Goal: Transaction & Acquisition: Purchase product/service

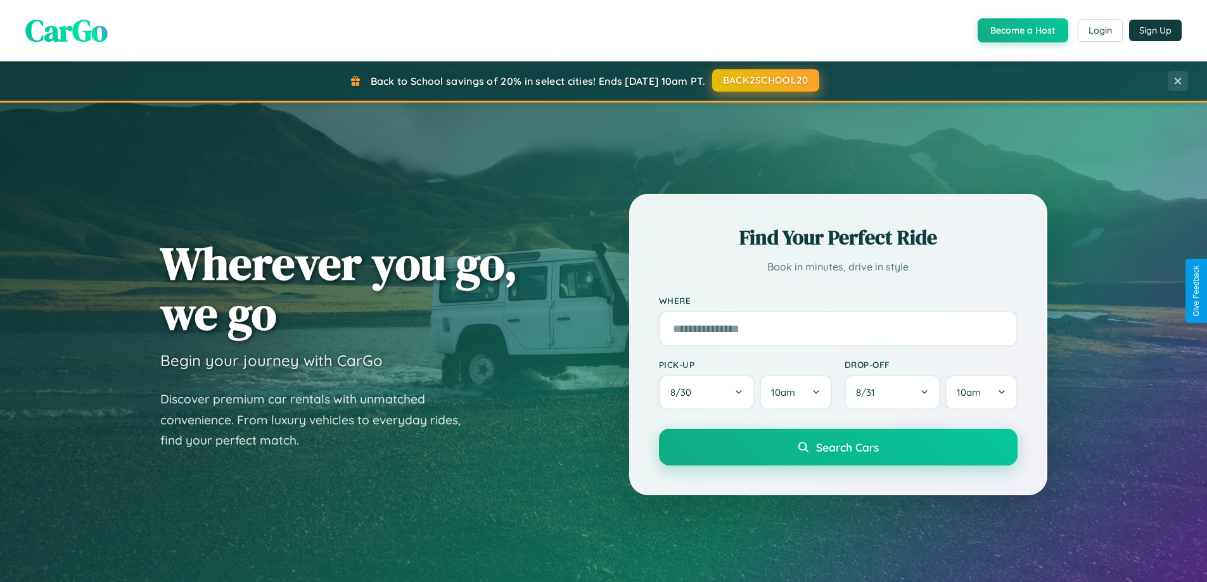
click at [764, 80] on button "BACK2SCHOOL20" at bounding box center [765, 80] width 107 height 23
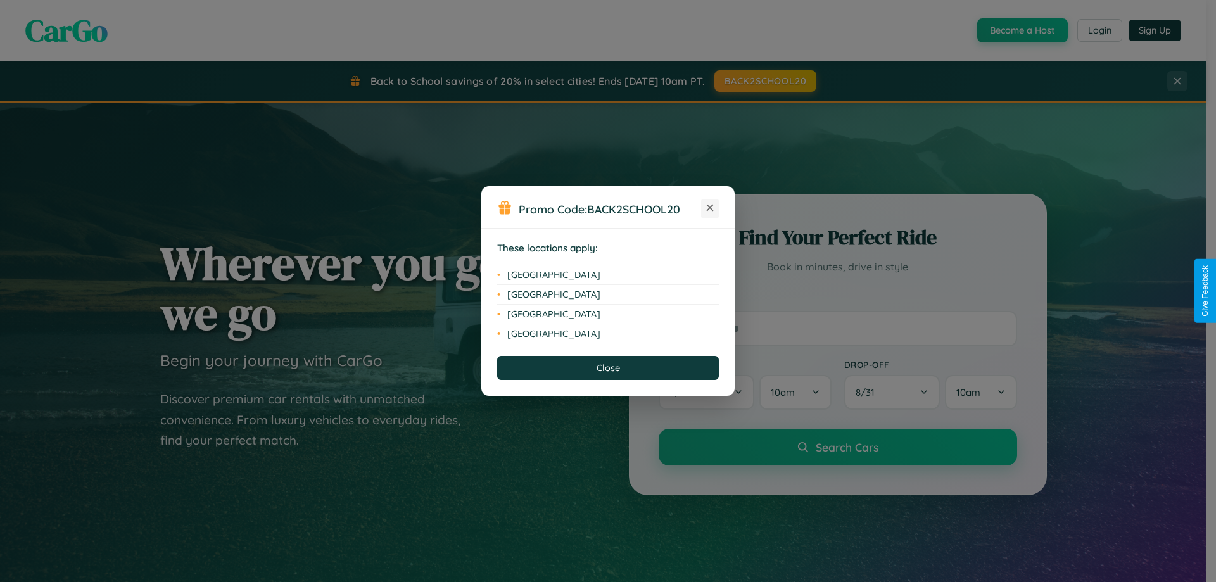
click at [710, 208] on icon at bounding box center [710, 208] width 7 height 7
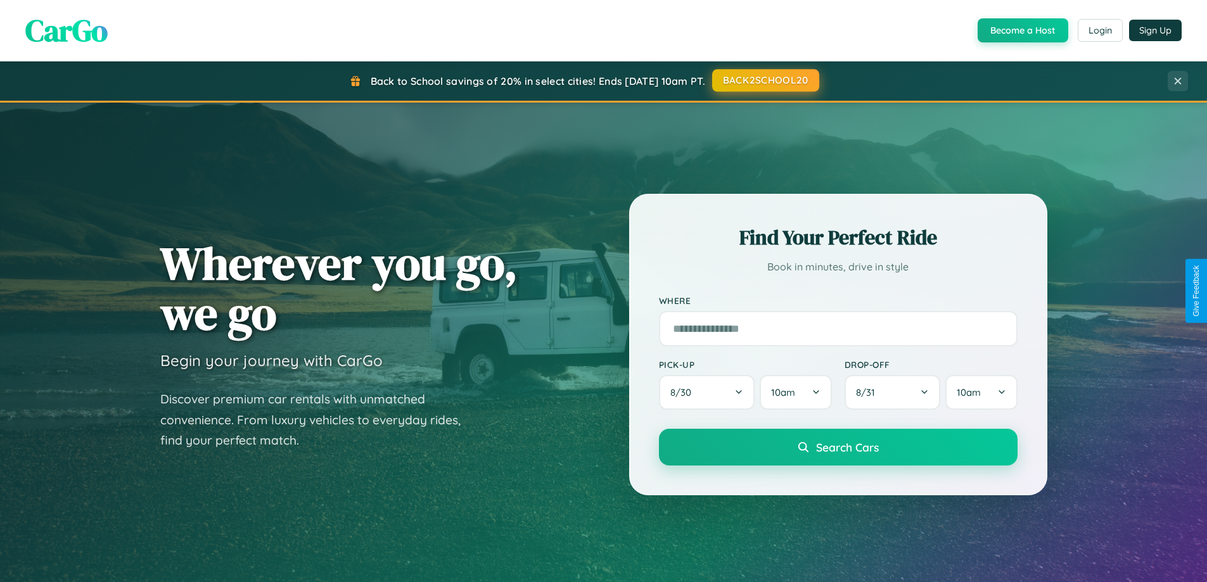
click at [764, 80] on button "BACK2SCHOOL20" at bounding box center [765, 80] width 107 height 23
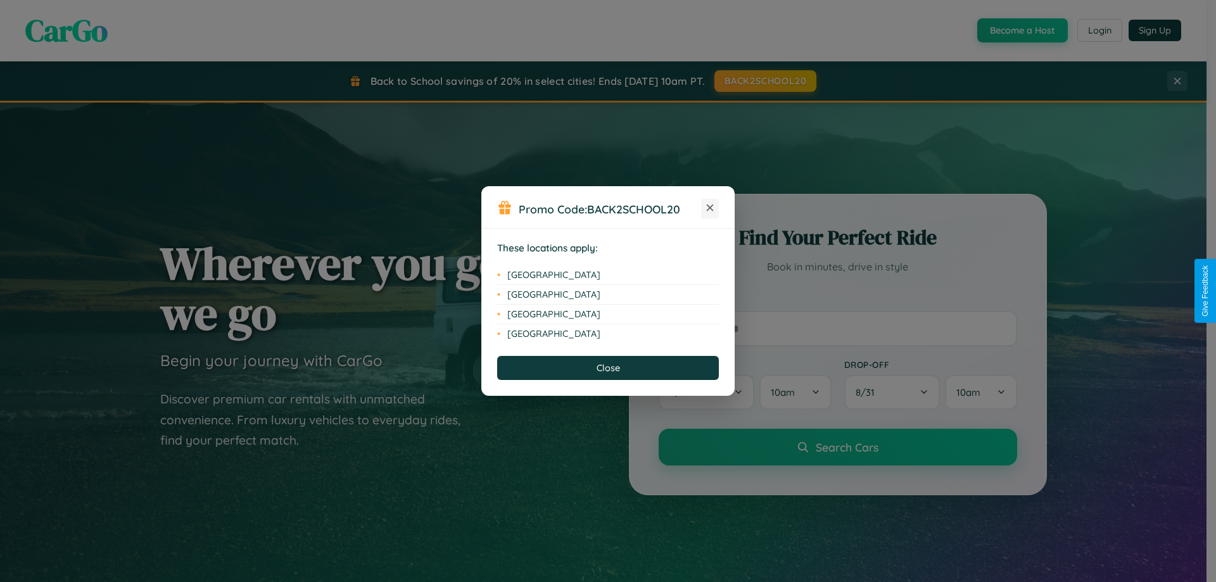
click at [710, 208] on icon at bounding box center [710, 208] width 7 height 7
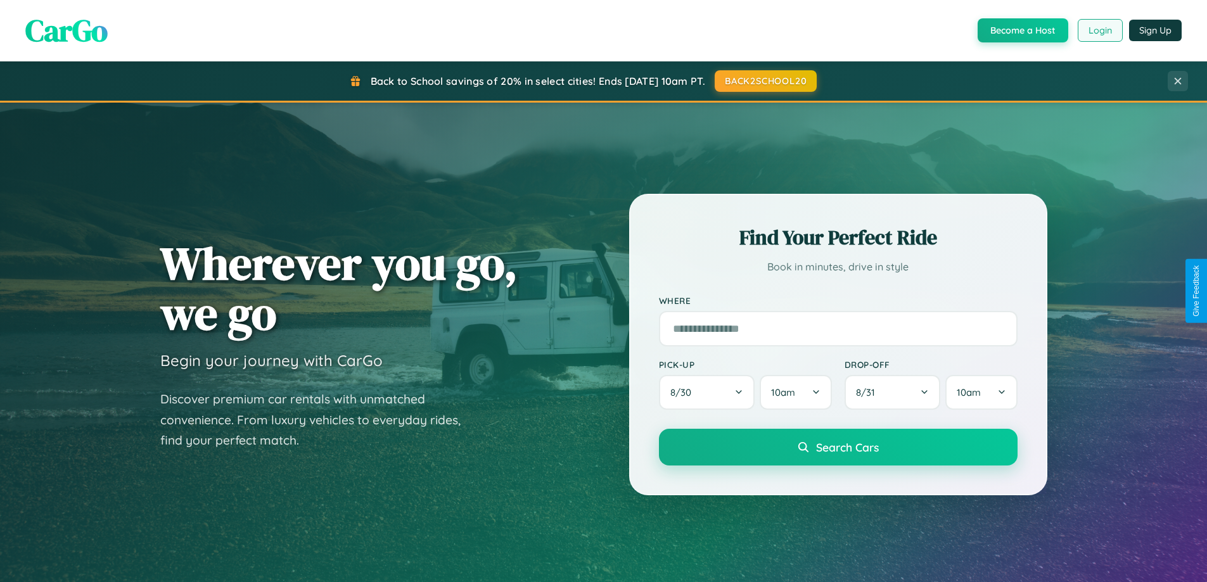
click at [1099, 30] on button "Login" at bounding box center [1099, 30] width 45 height 23
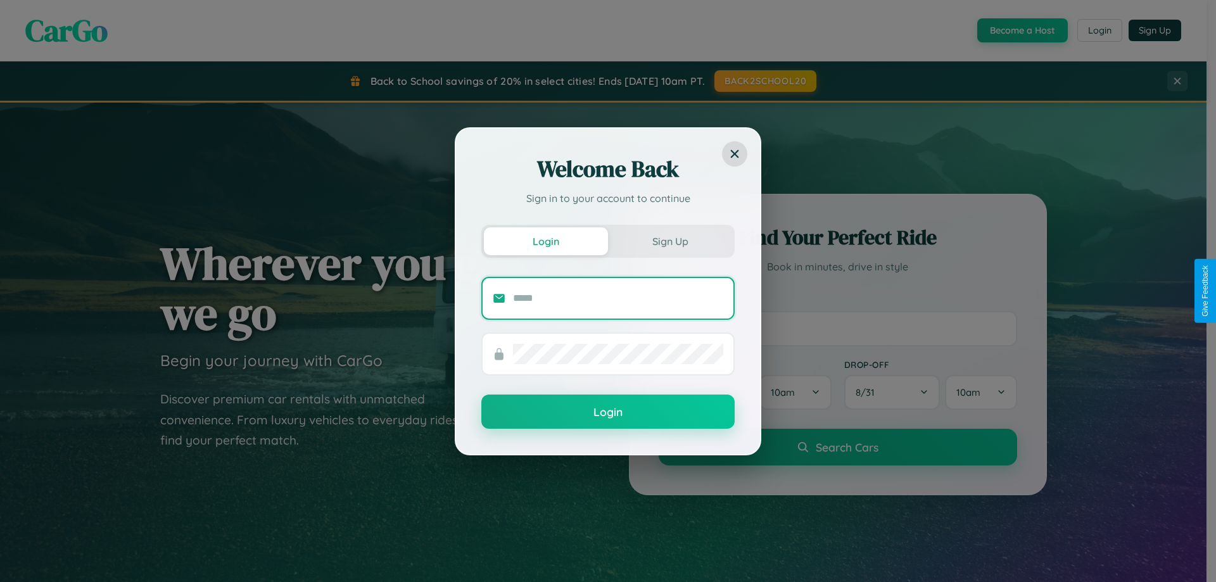
click at [618, 298] on input "text" at bounding box center [618, 298] width 210 height 20
type input "**********"
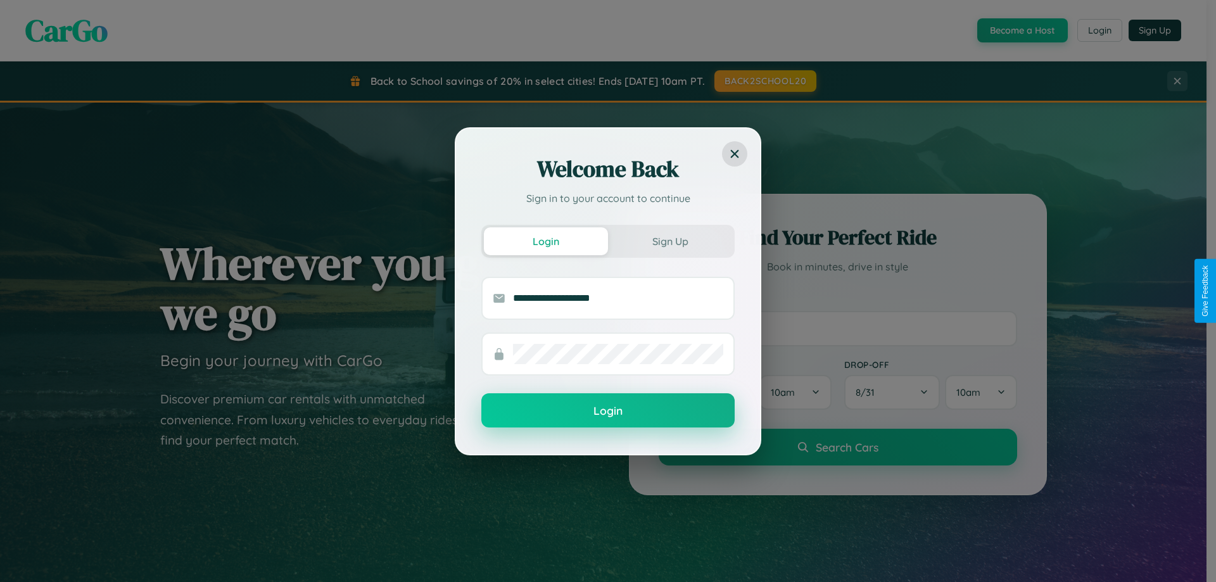
click at [608, 411] on button "Login" at bounding box center [607, 410] width 253 height 34
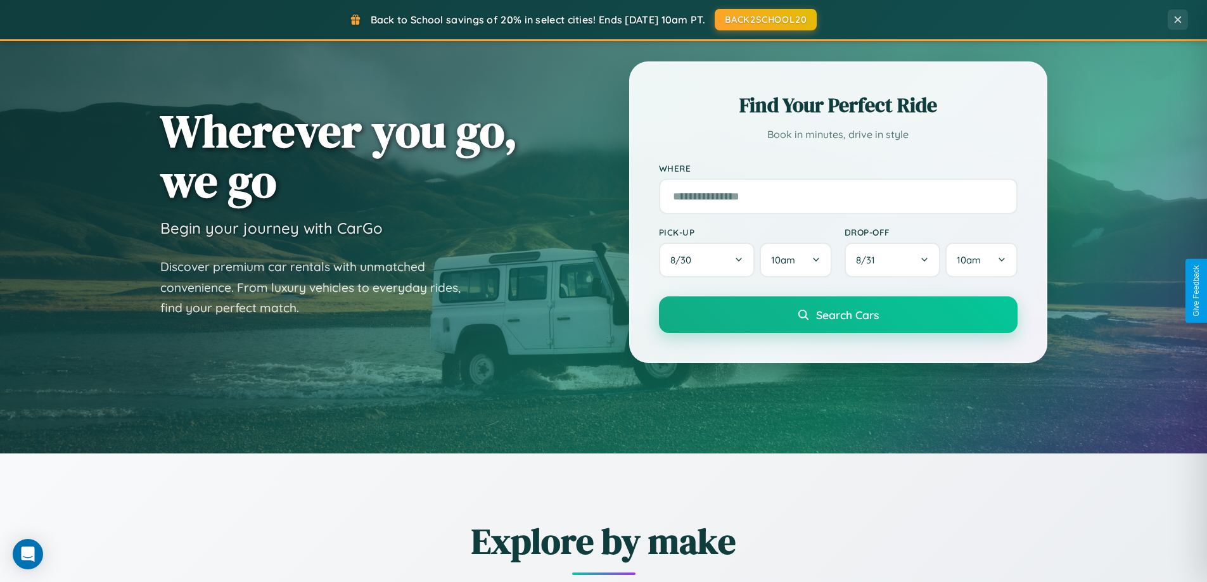
scroll to position [546, 0]
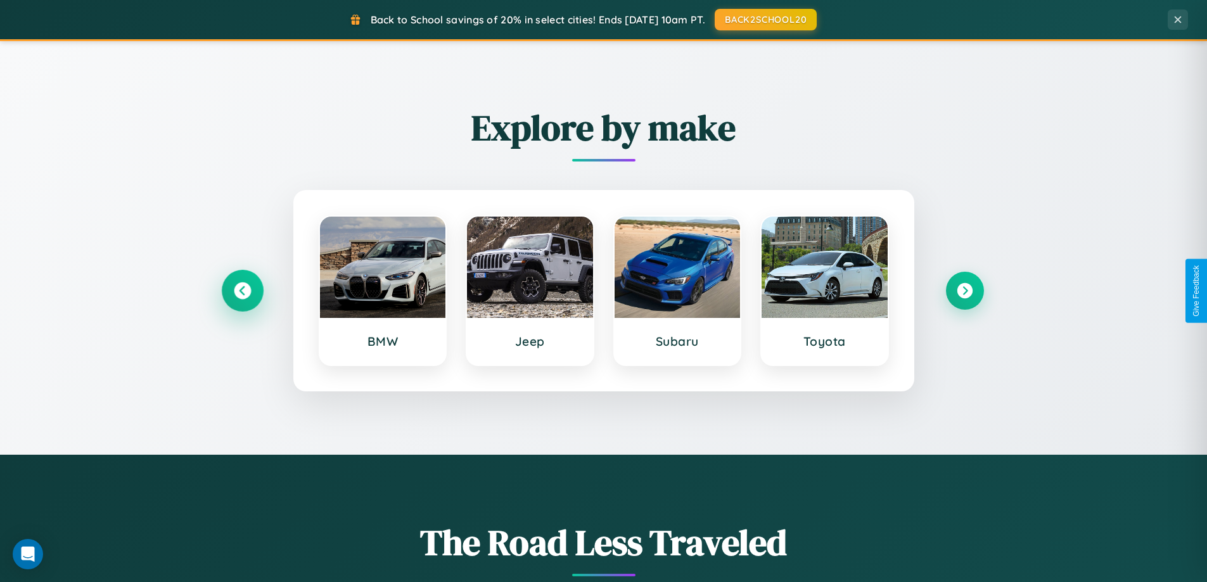
click at [242, 291] on icon at bounding box center [242, 290] width 17 height 17
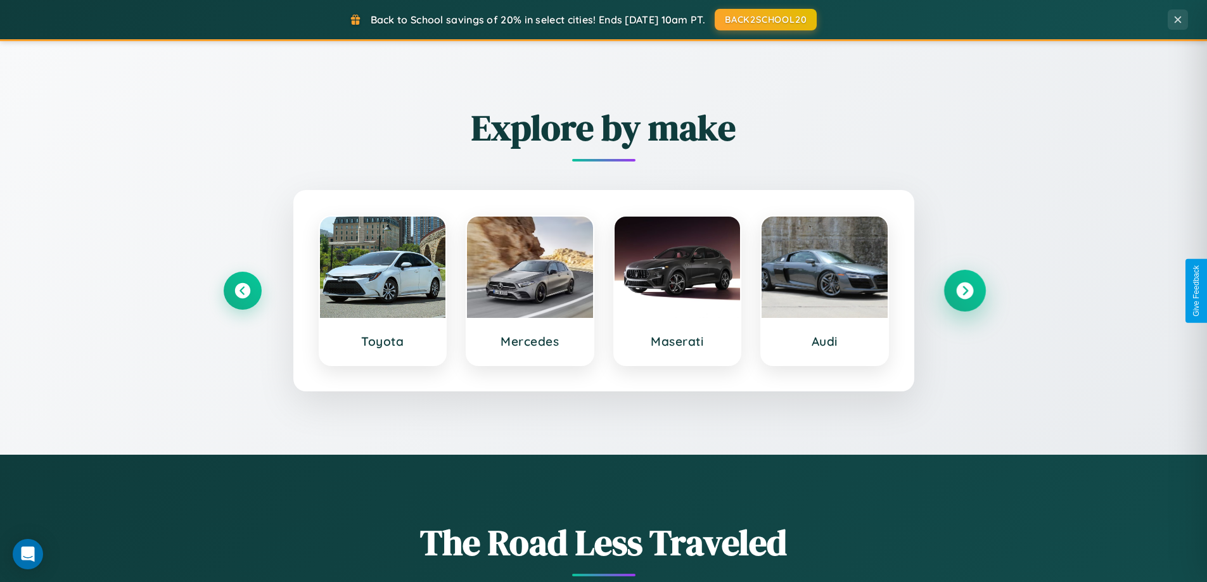
click at [964, 291] on icon at bounding box center [964, 290] width 17 height 17
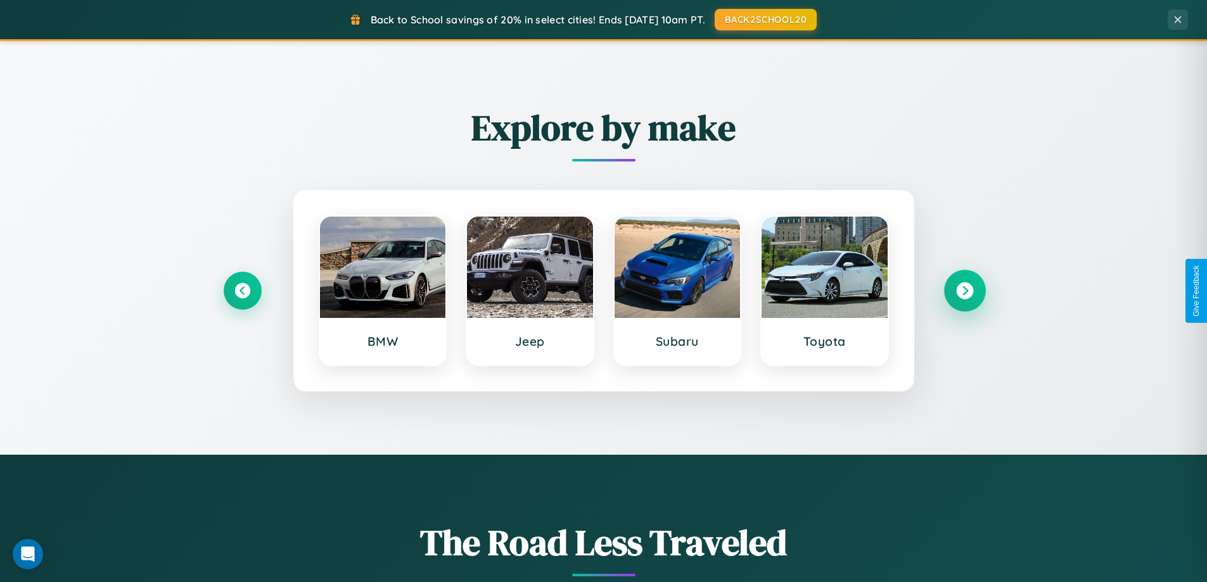
click at [964, 291] on icon at bounding box center [964, 290] width 17 height 17
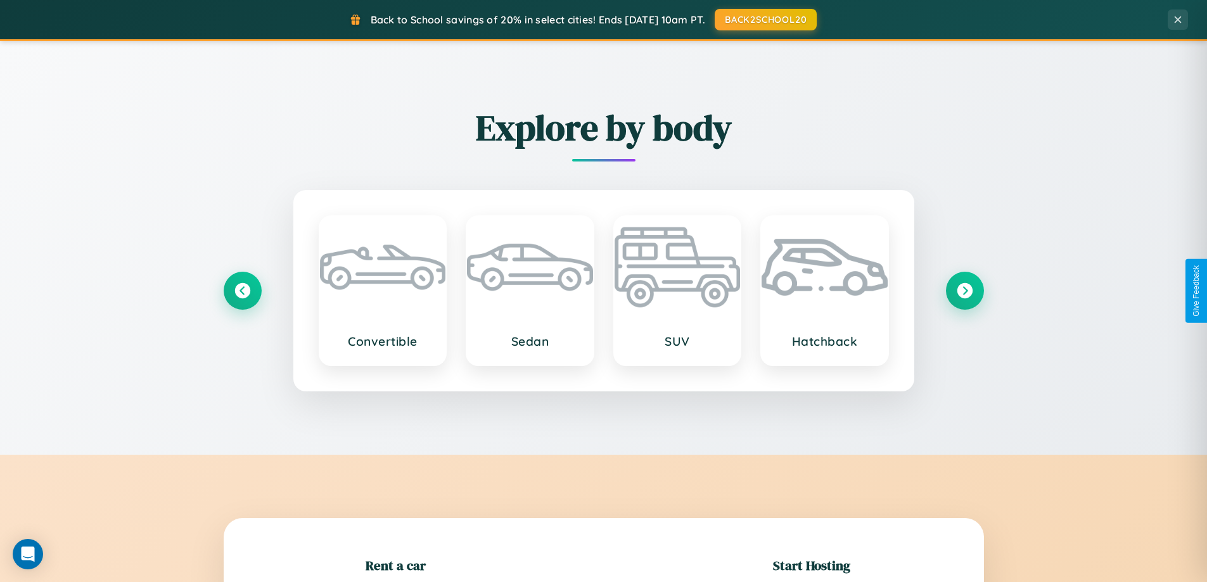
scroll to position [274, 0]
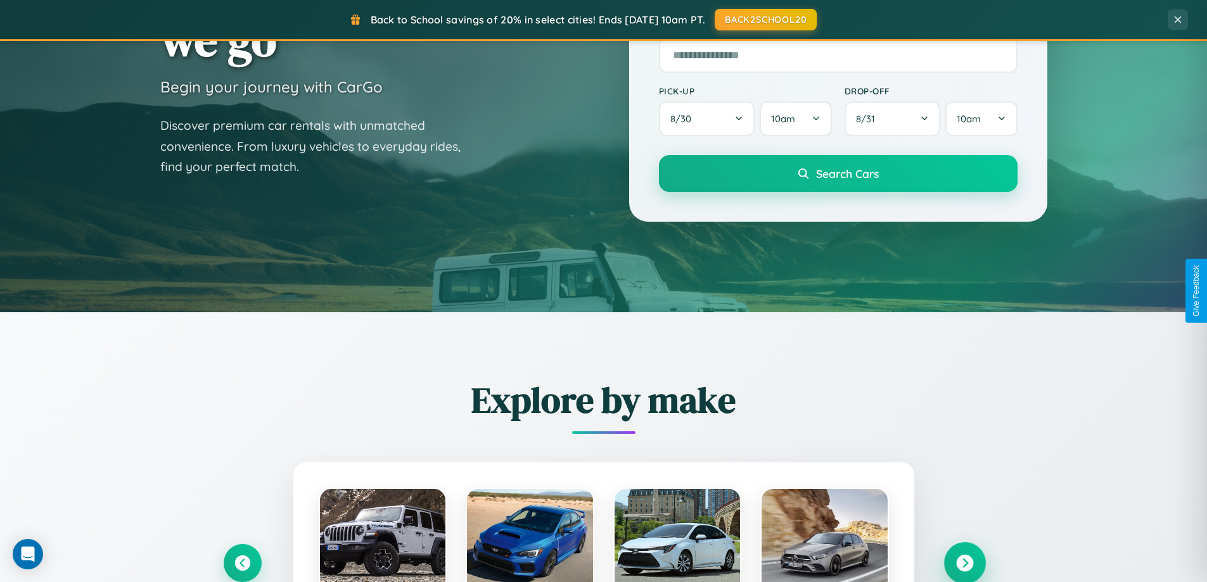
click at [964, 563] on icon at bounding box center [964, 563] width 17 height 17
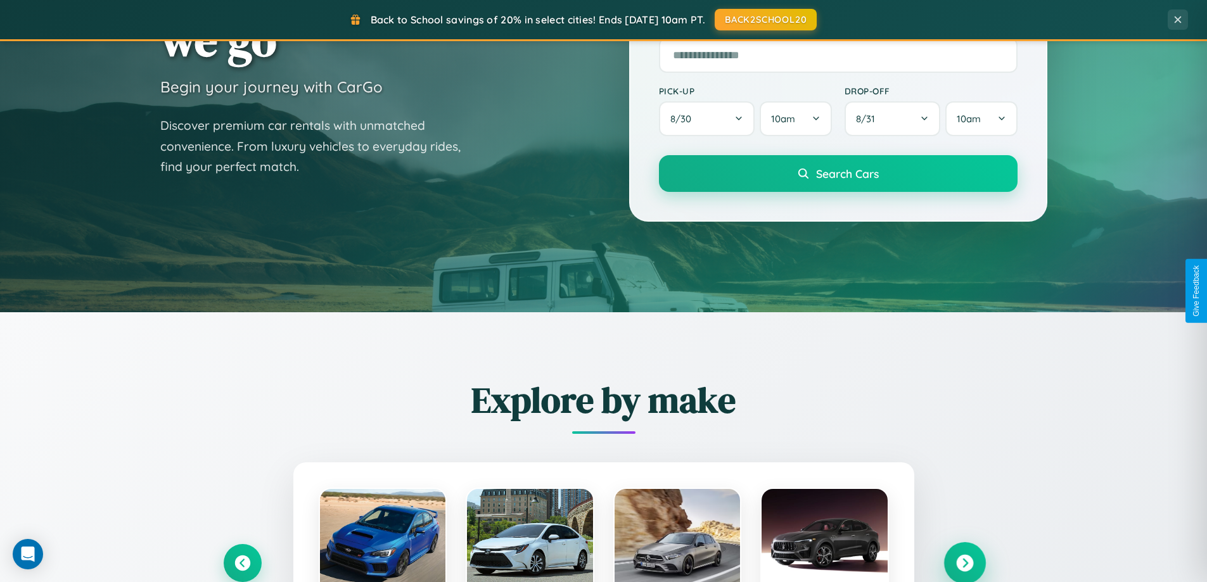
click at [964, 562] on icon at bounding box center [964, 563] width 17 height 17
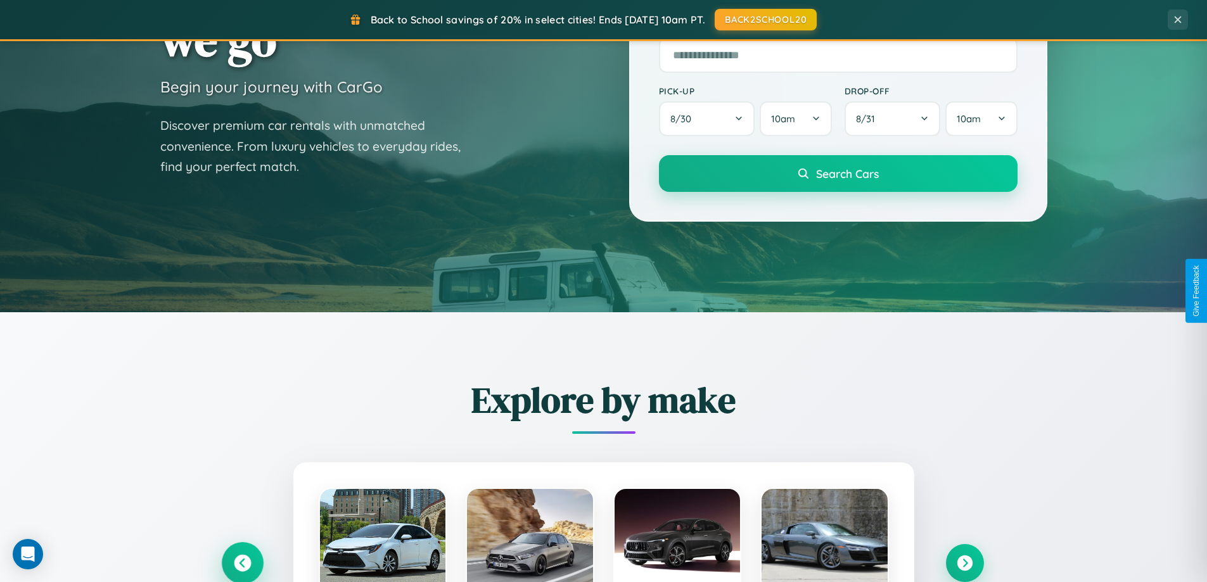
click at [242, 562] on icon at bounding box center [242, 563] width 17 height 17
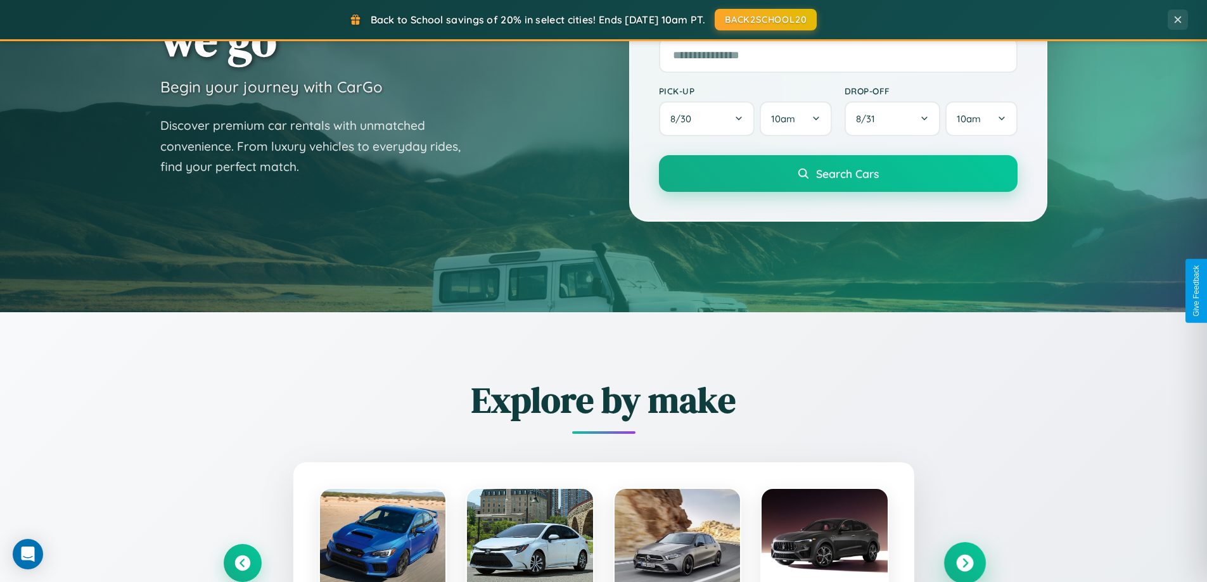
click at [964, 562] on icon at bounding box center [964, 563] width 17 height 17
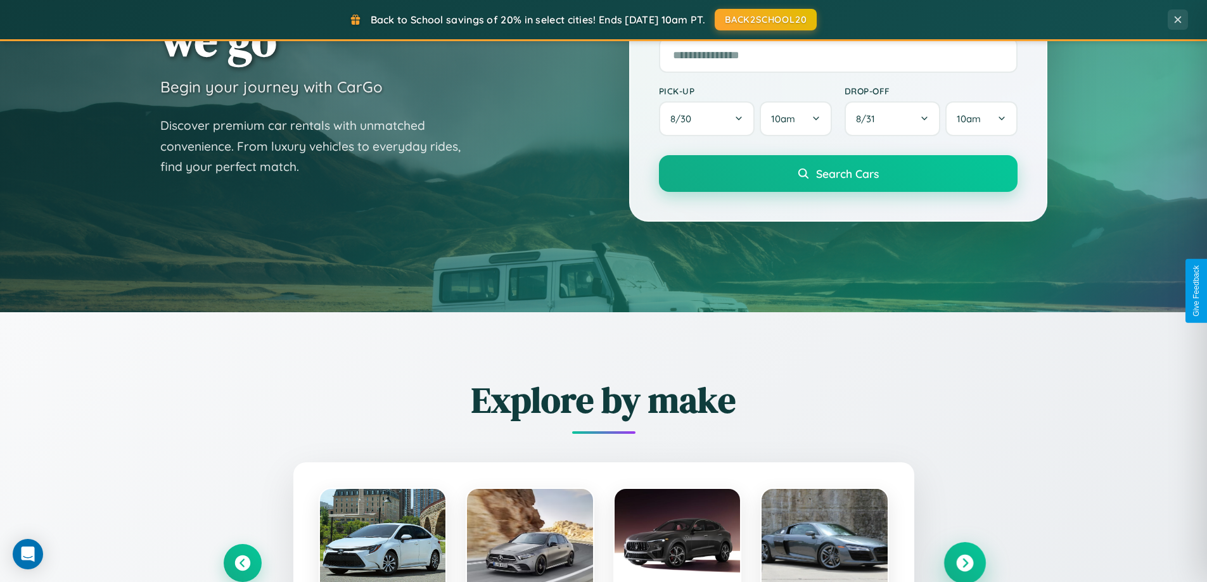
click at [964, 562] on icon at bounding box center [964, 563] width 17 height 17
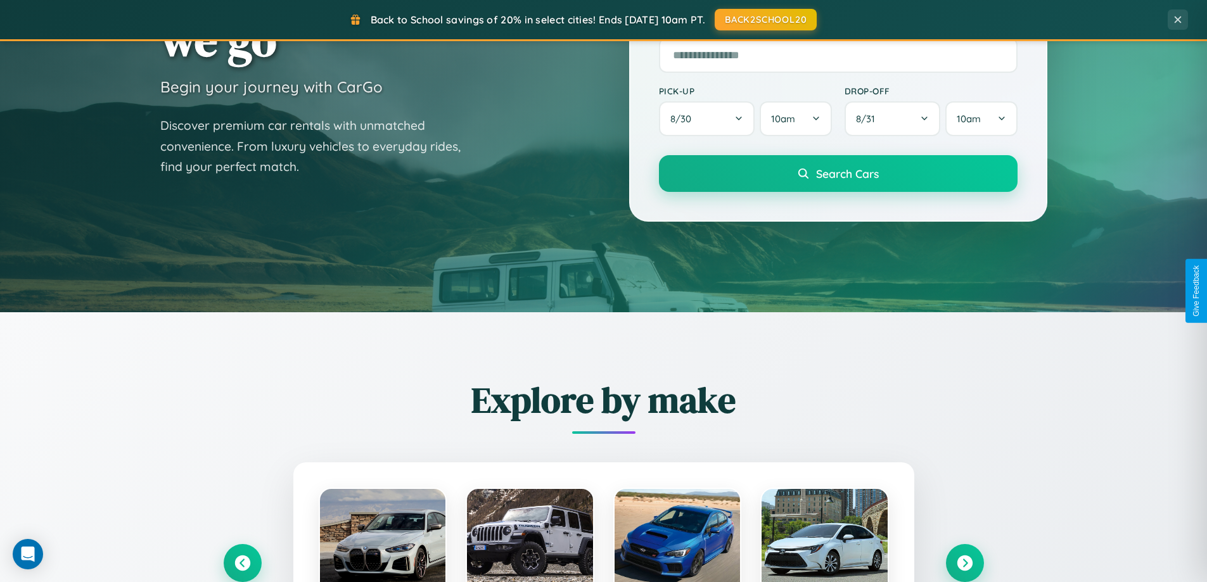
scroll to position [1268, 0]
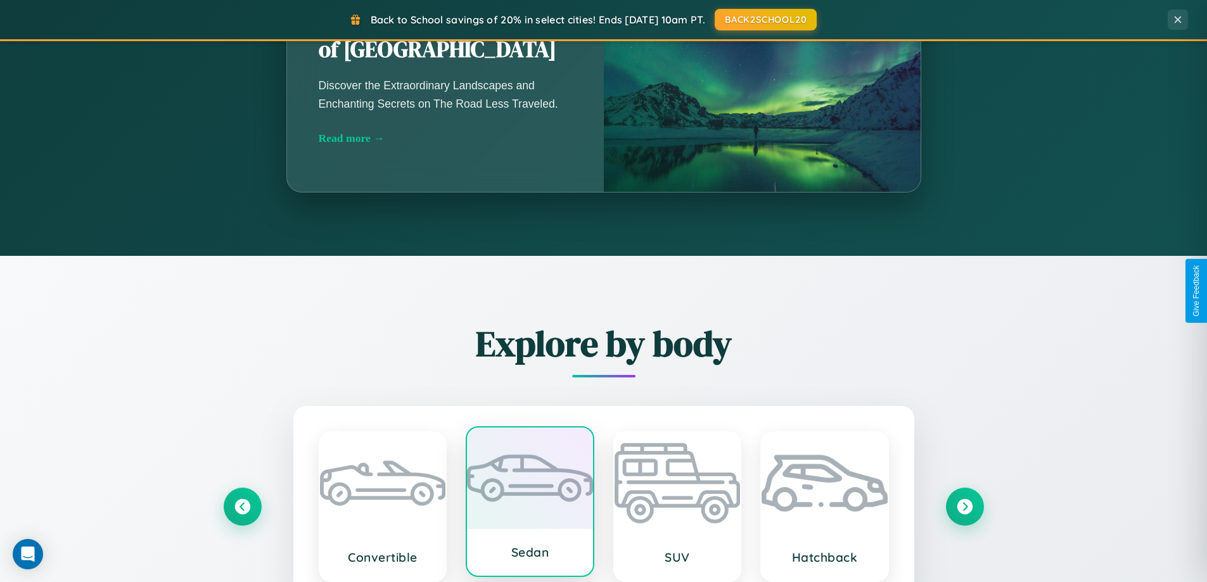
click at [529, 504] on div at bounding box center [530, 478] width 126 height 101
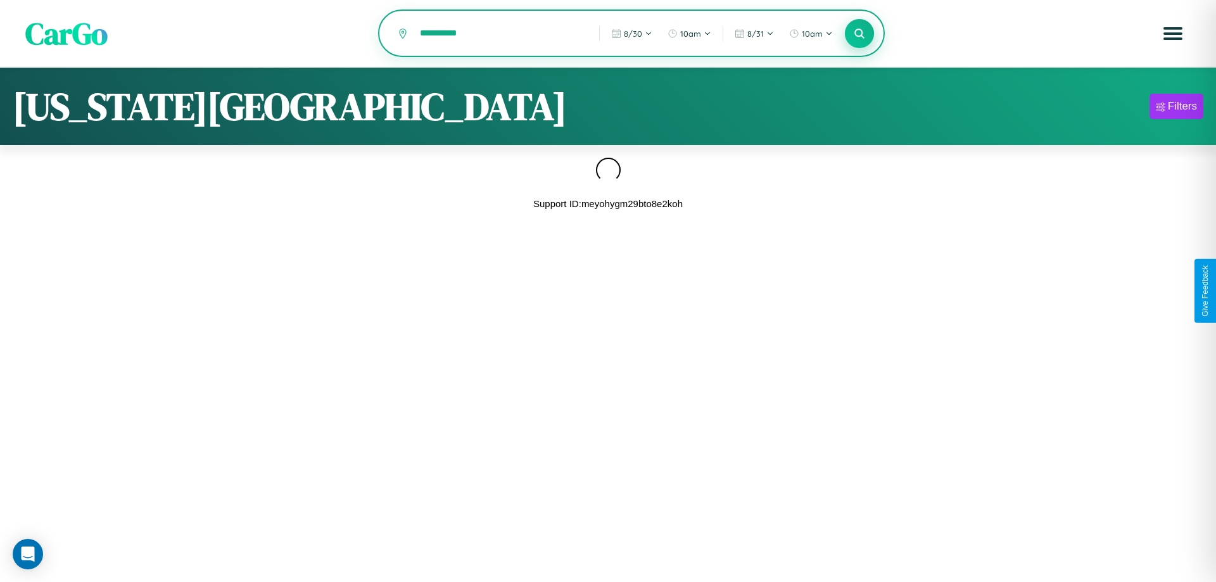
type input "**********"
click at [859, 34] on icon at bounding box center [859, 33] width 12 height 12
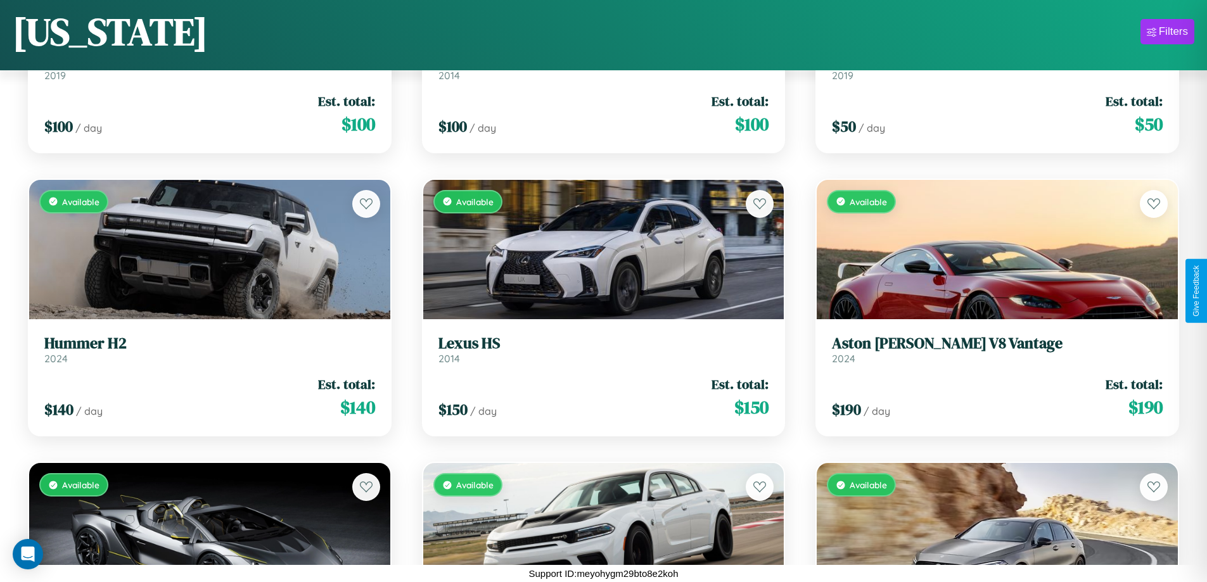
scroll to position [5567, 0]
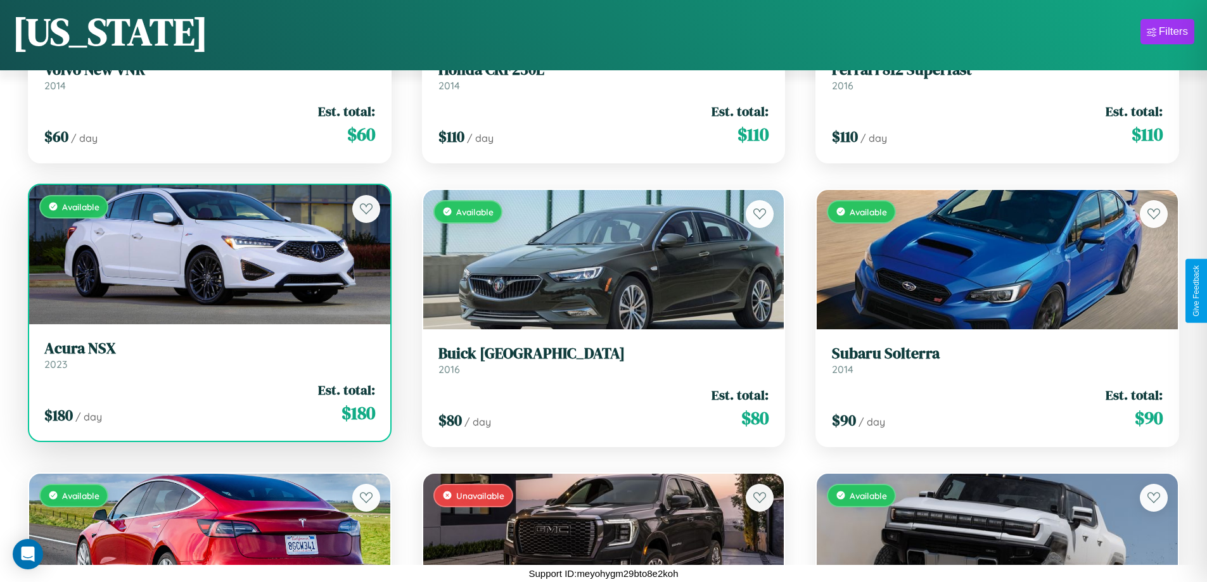
click at [208, 255] on div "Available" at bounding box center [209, 254] width 361 height 139
click at [208, 254] on div "Available" at bounding box center [209, 254] width 361 height 139
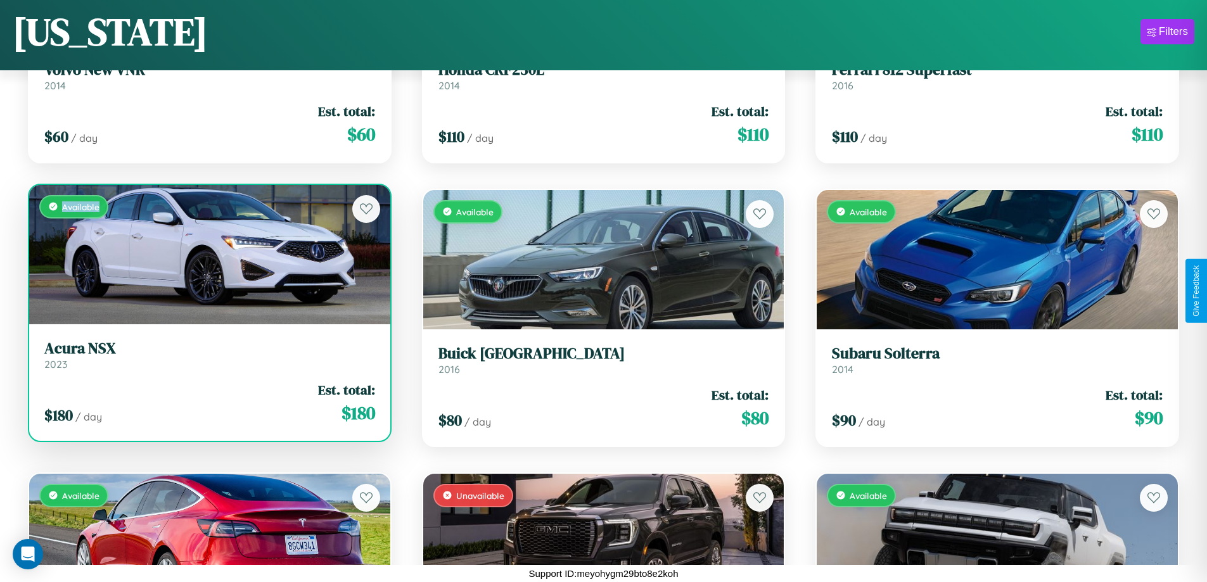
click at [208, 254] on div "Available" at bounding box center [209, 254] width 361 height 139
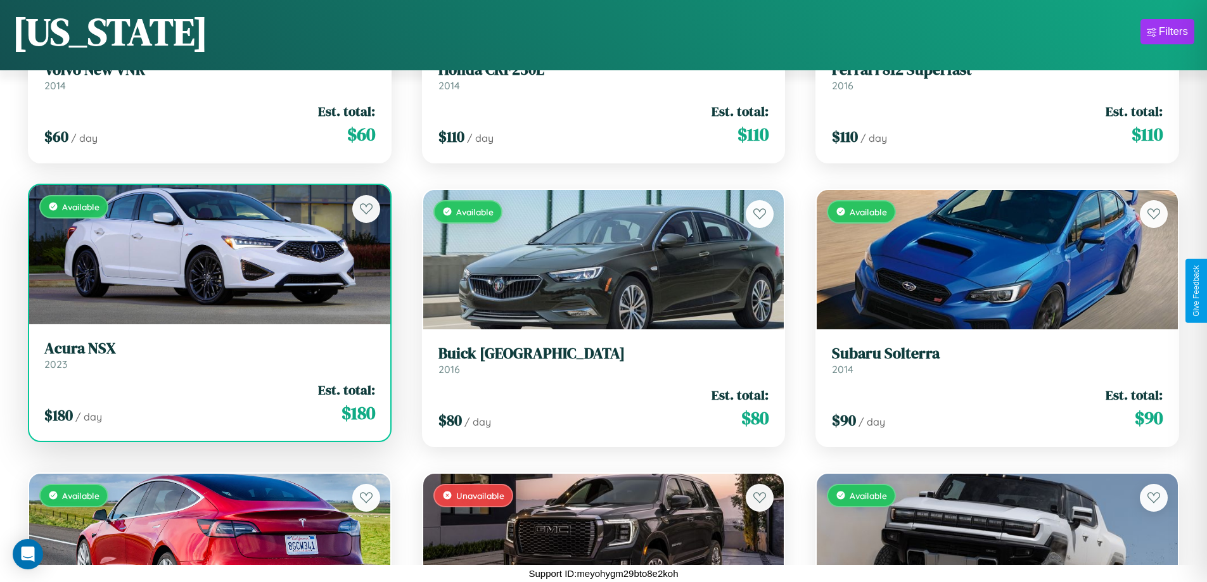
click at [208, 254] on div "Available" at bounding box center [209, 254] width 361 height 139
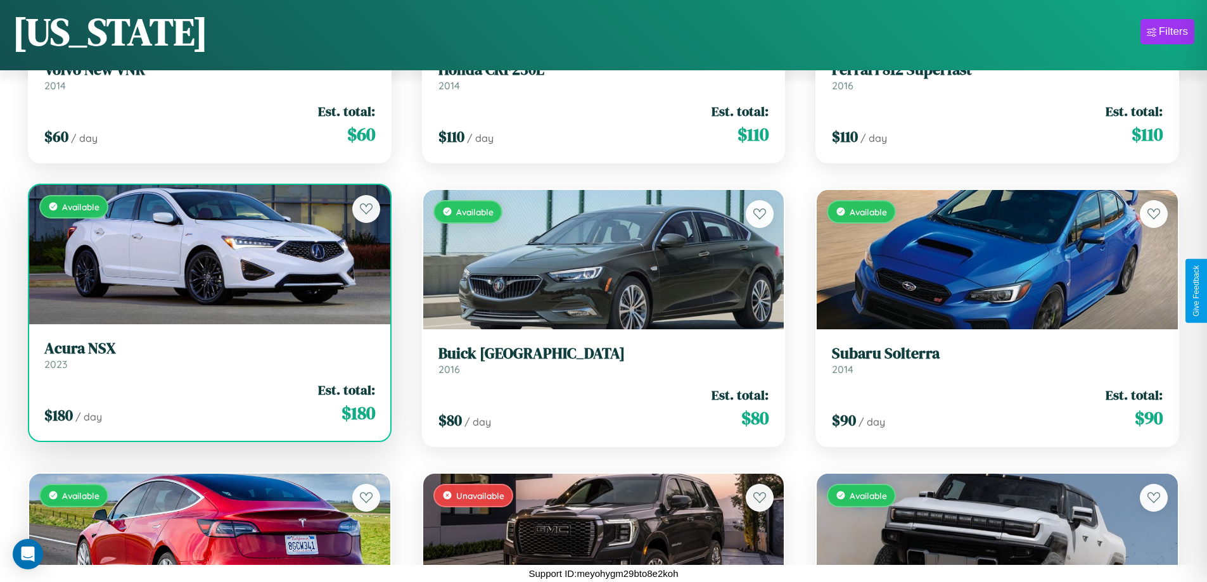
click at [208, 254] on div "Available" at bounding box center [209, 254] width 361 height 139
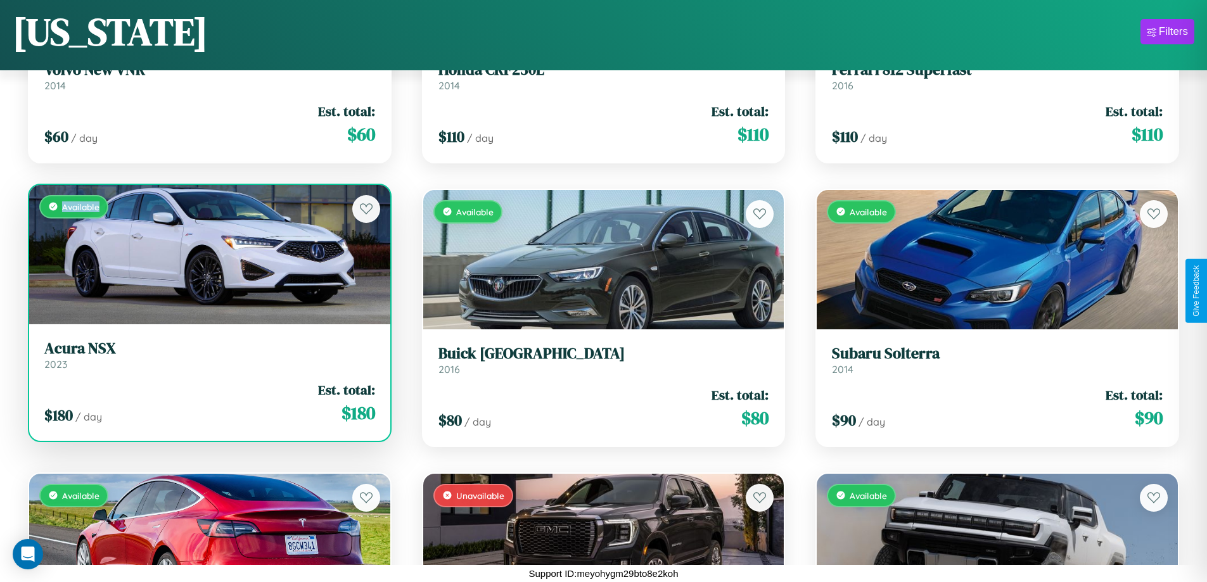
click at [208, 254] on div "Available" at bounding box center [209, 254] width 361 height 139
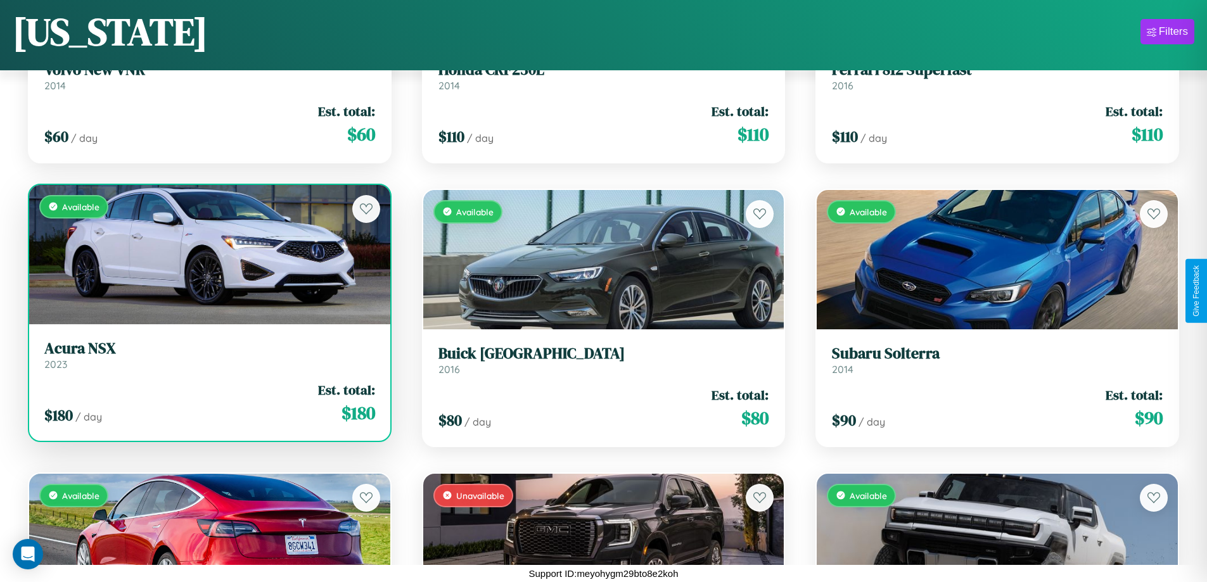
click at [208, 355] on h3 "Acura NSX" at bounding box center [209, 348] width 331 height 18
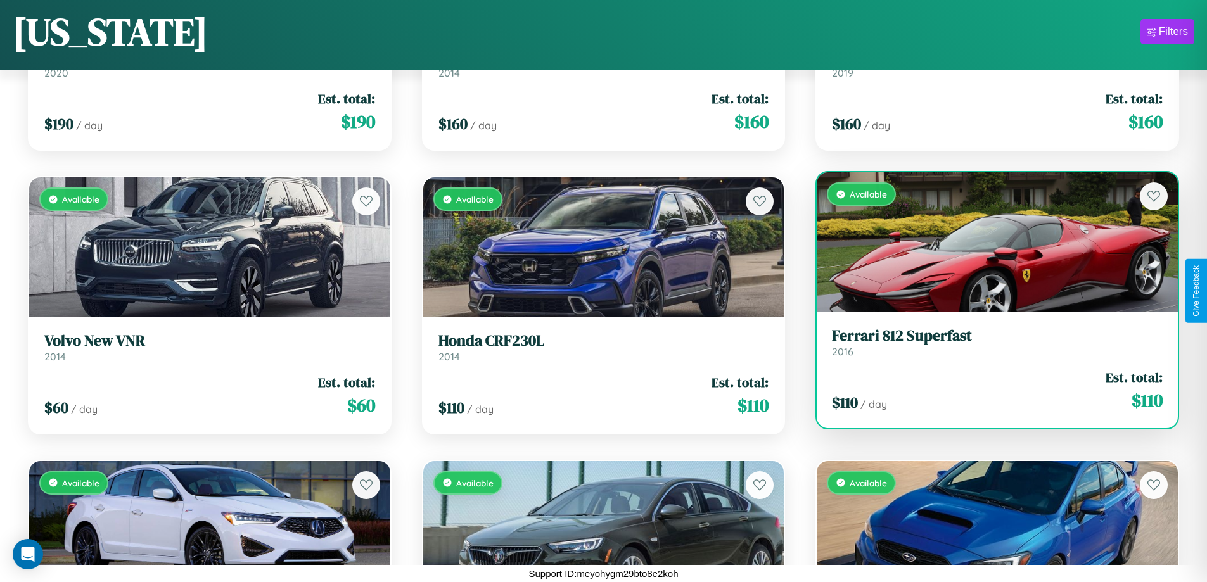
scroll to position [5283, 0]
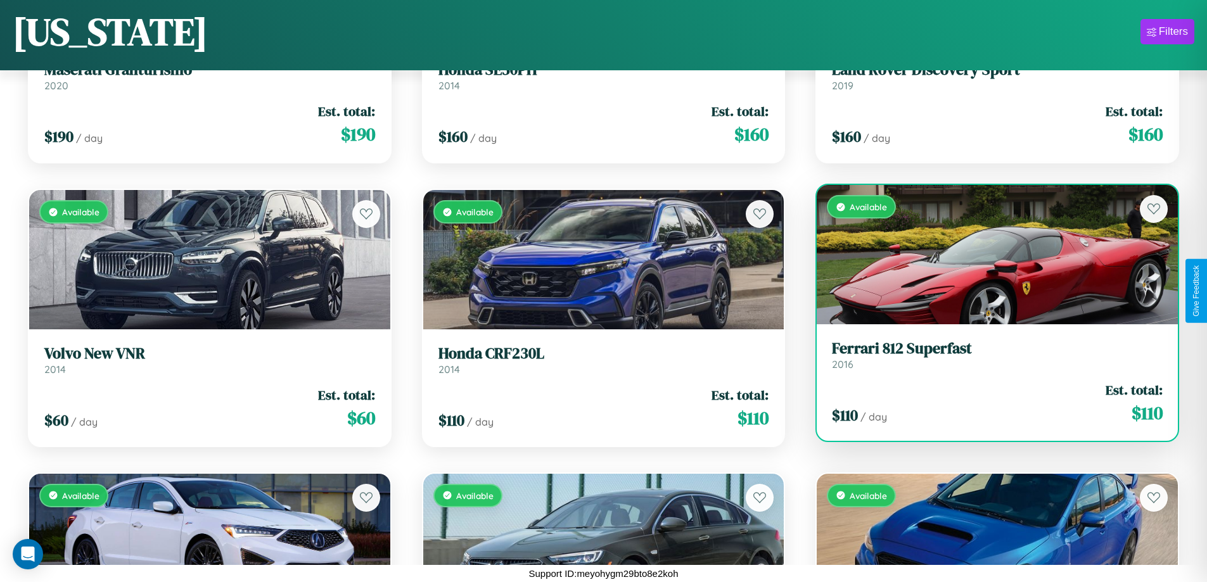
click at [989, 360] on link "Ferrari 812 Superfast 2016" at bounding box center [997, 354] width 331 height 31
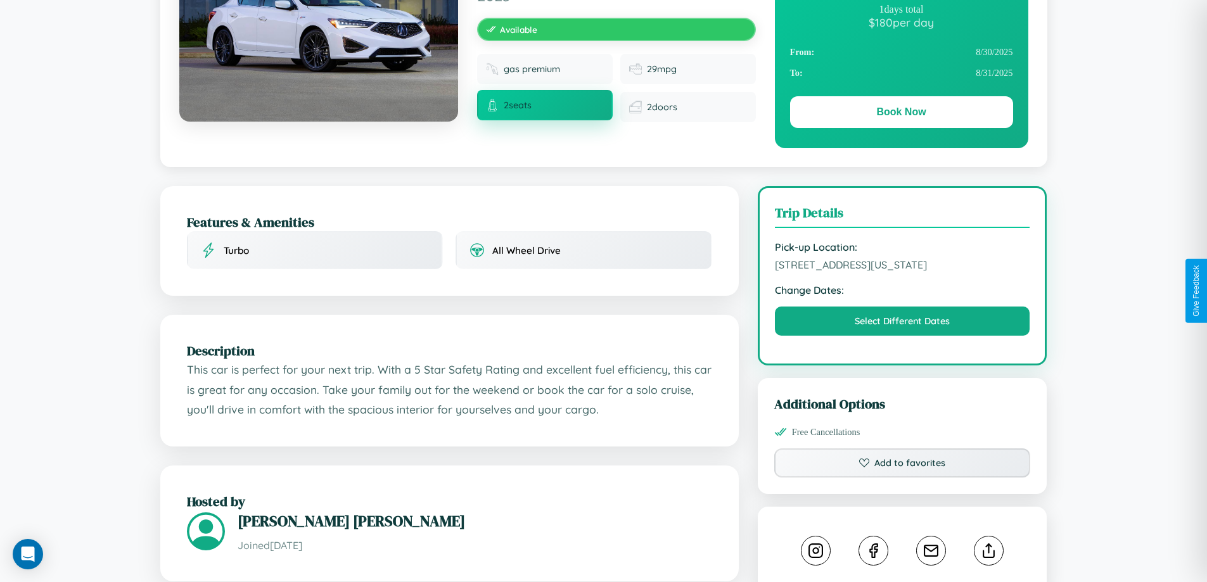
scroll to position [329, 0]
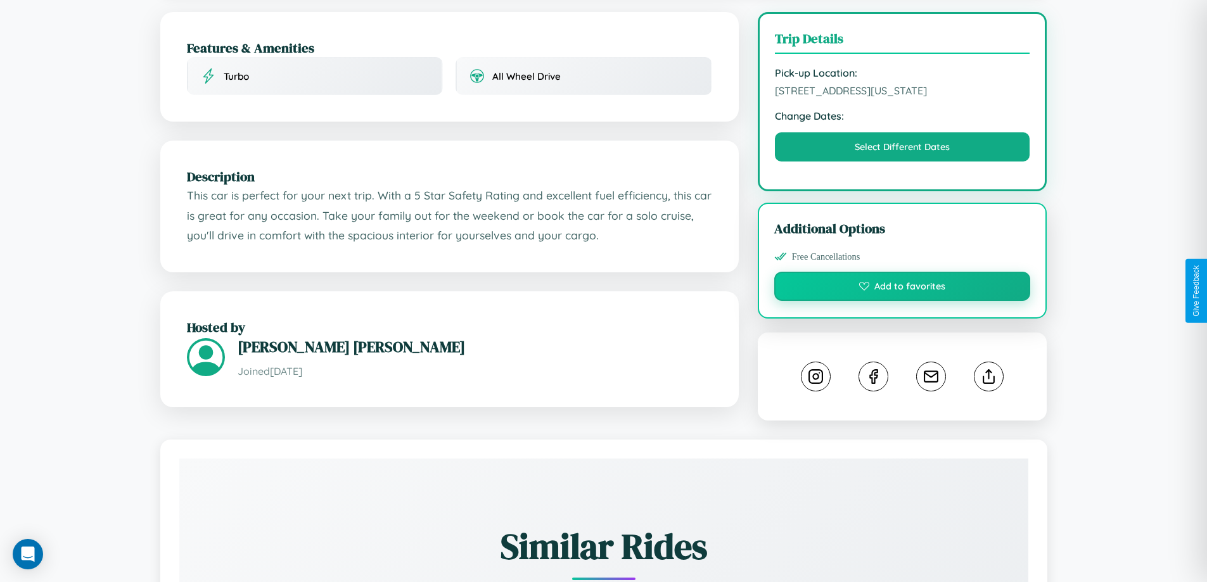
click at [902, 288] on button "Add to favorites" at bounding box center [902, 286] width 257 height 29
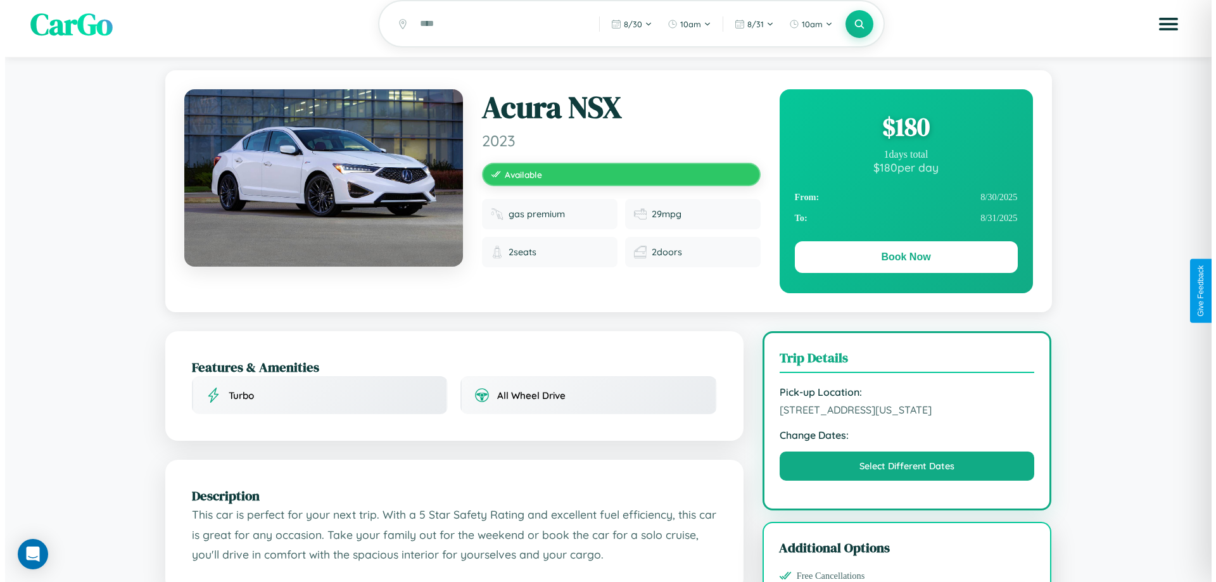
scroll to position [0, 0]
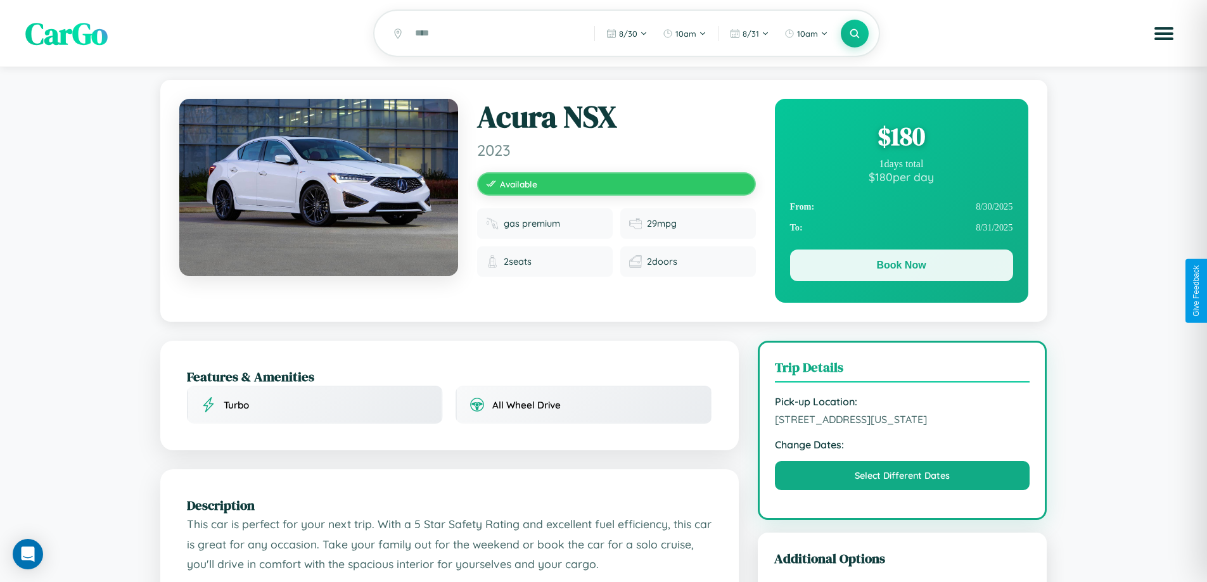
click at [901, 267] on button "Book Now" at bounding box center [901, 266] width 223 height 32
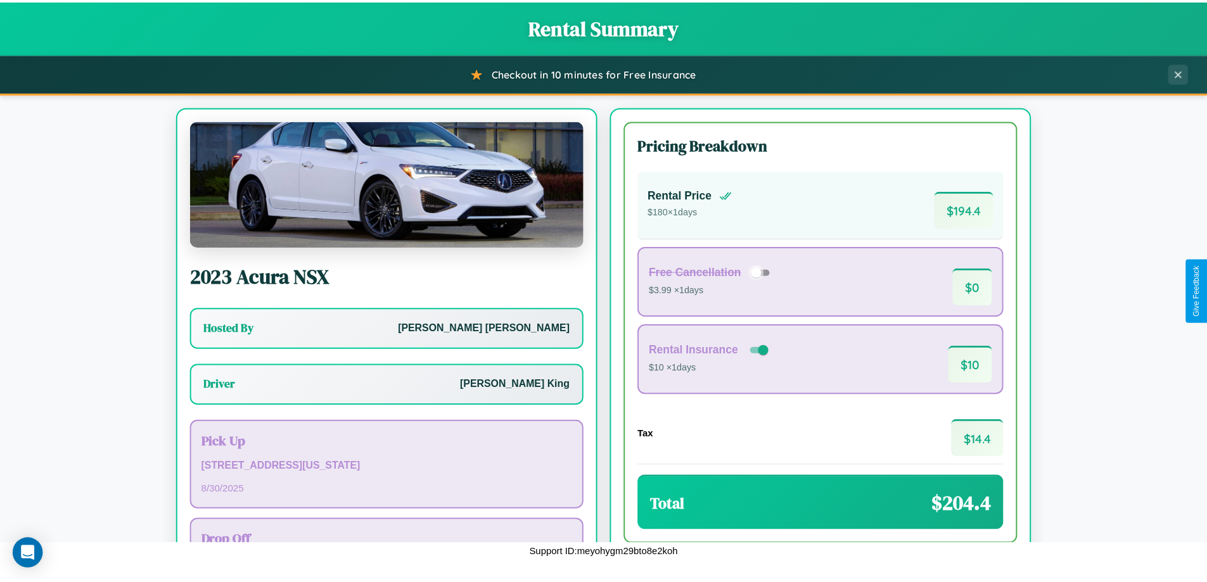
scroll to position [91, 0]
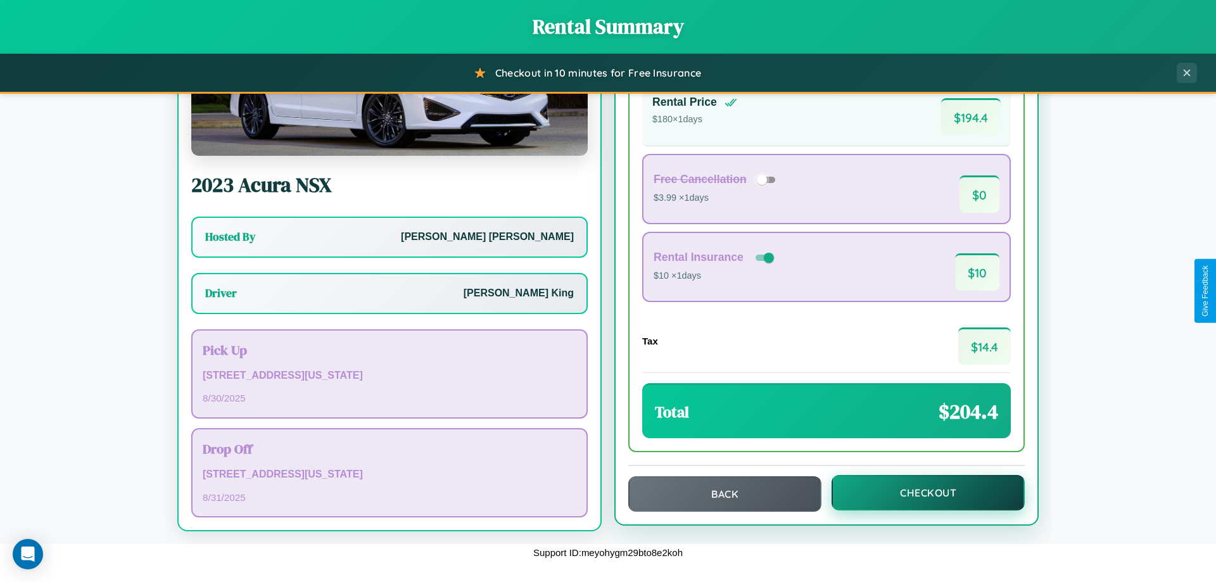
click at [920, 493] on button "Checkout" at bounding box center [928, 492] width 193 height 35
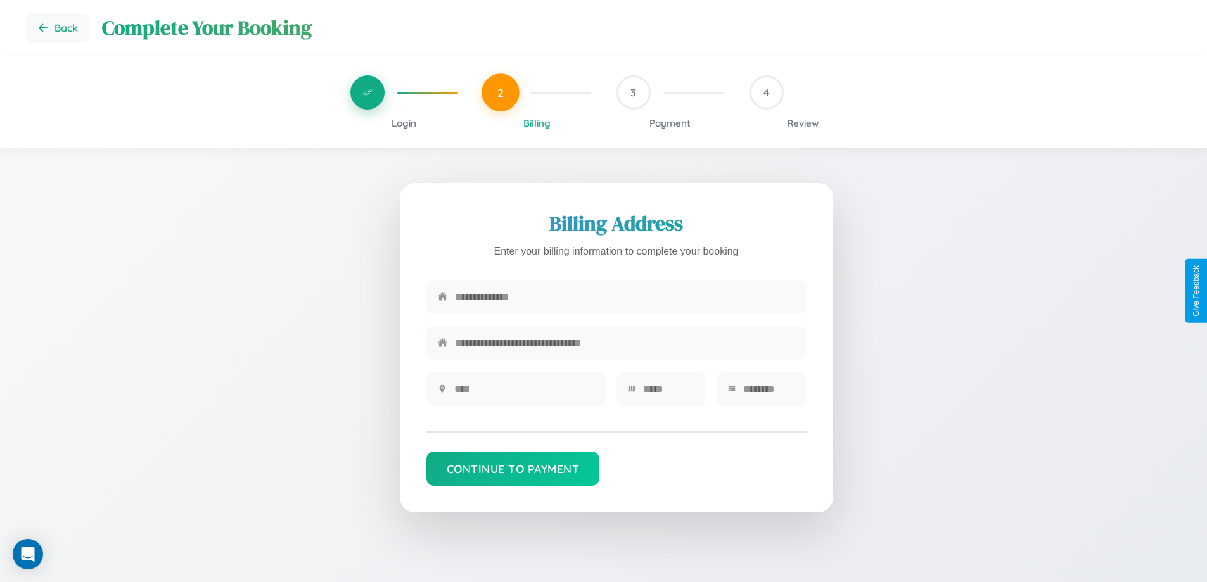
click at [625, 297] on input "text" at bounding box center [625, 296] width 340 height 31
type input "**********"
click at [524, 393] on input "text" at bounding box center [524, 389] width 141 height 31
type input "********"
click at [668, 393] on input "text" at bounding box center [669, 389] width 52 height 31
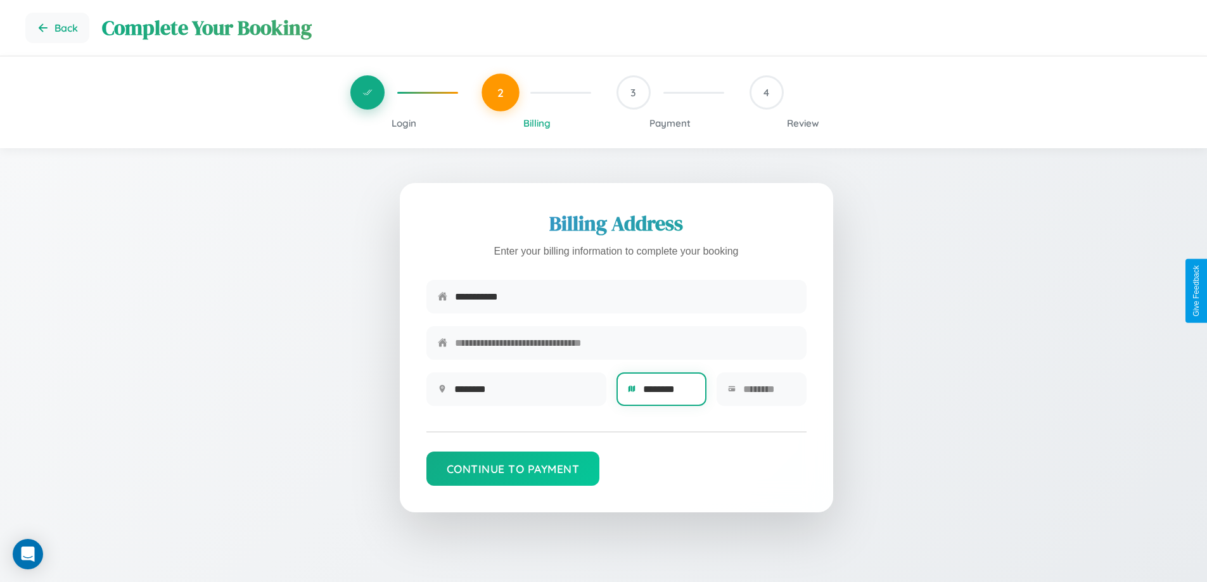
type input "********"
click at [768, 393] on input "text" at bounding box center [769, 389] width 52 height 31
type input "*****"
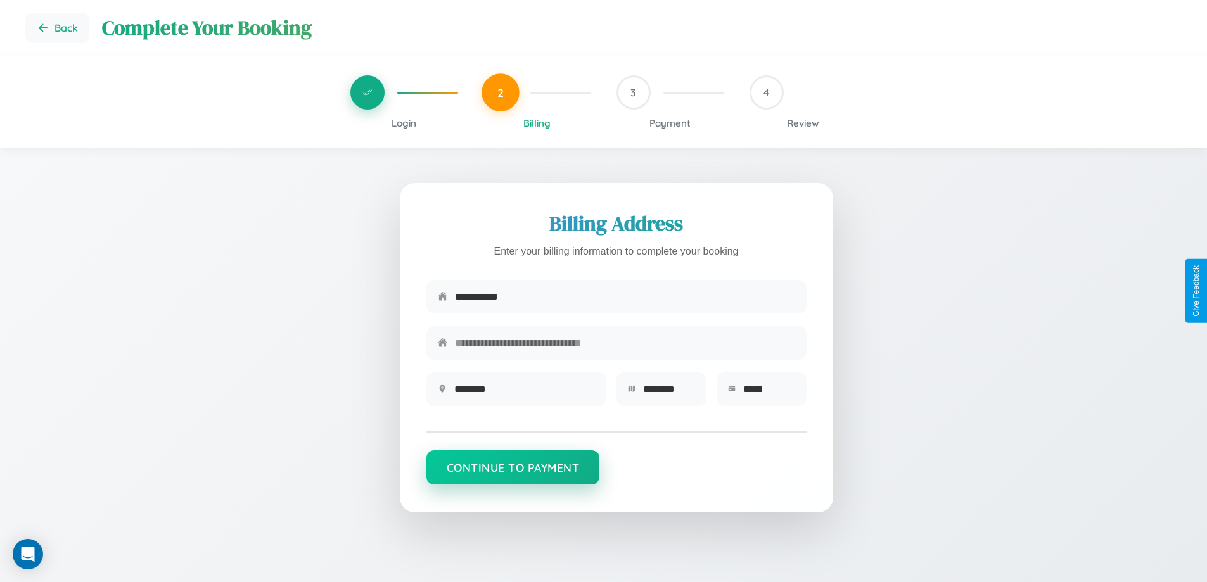
click at [512, 474] on button "Continue to Payment" at bounding box center [513, 467] width 174 height 34
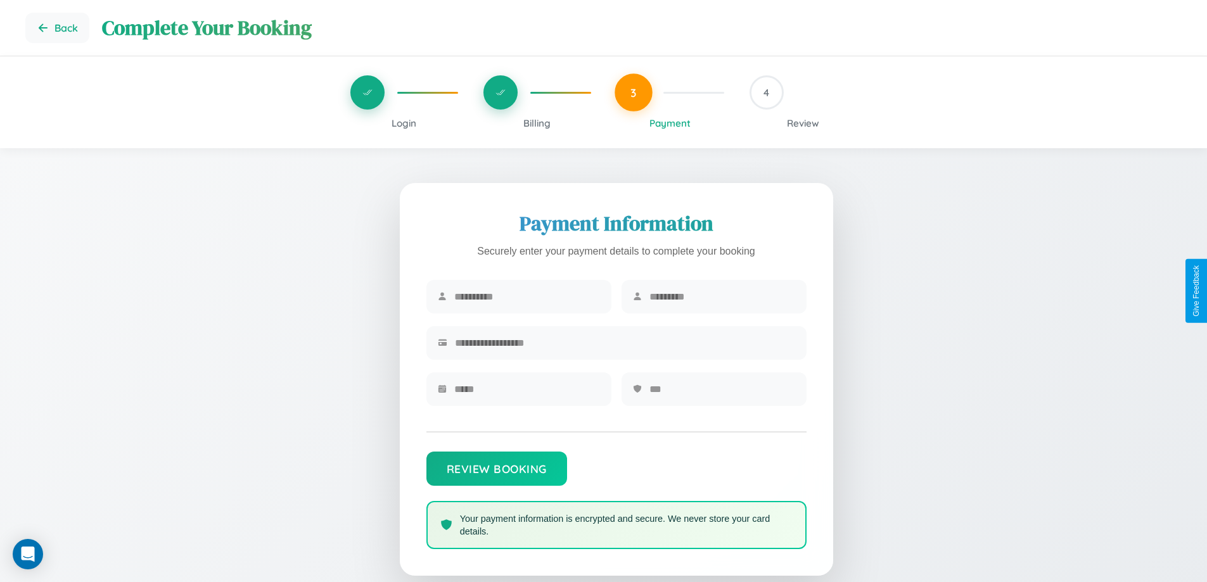
click at [526, 297] on input "text" at bounding box center [527, 296] width 146 height 31
type input "******"
click at [721, 297] on input "text" at bounding box center [722, 296] width 146 height 31
type input "****"
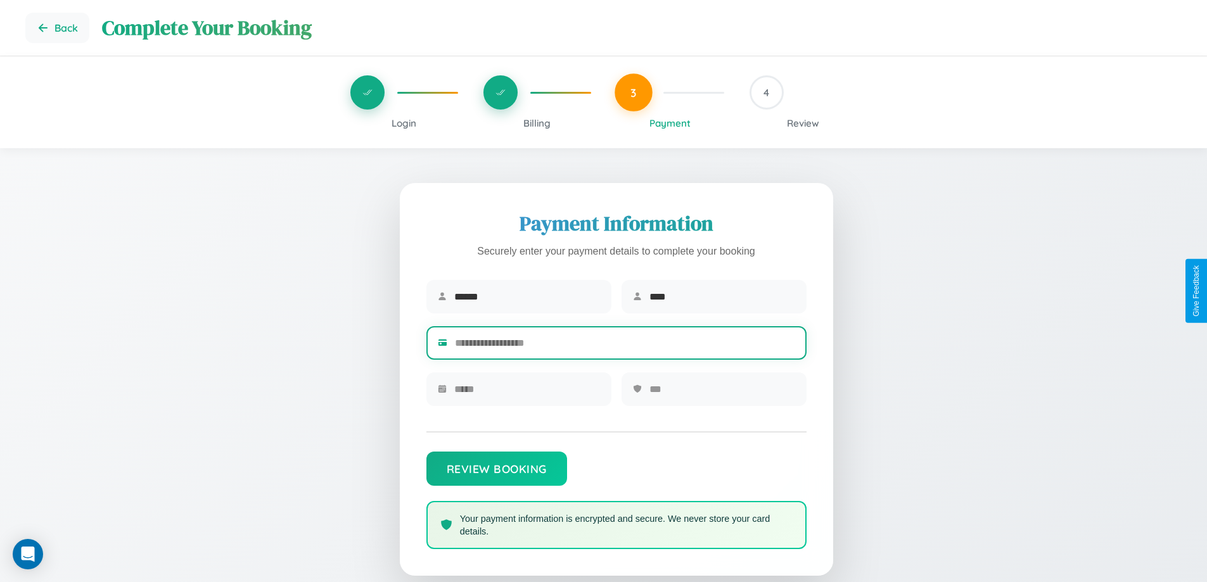
click at [625, 345] on input "text" at bounding box center [625, 342] width 340 height 31
type input "**********"
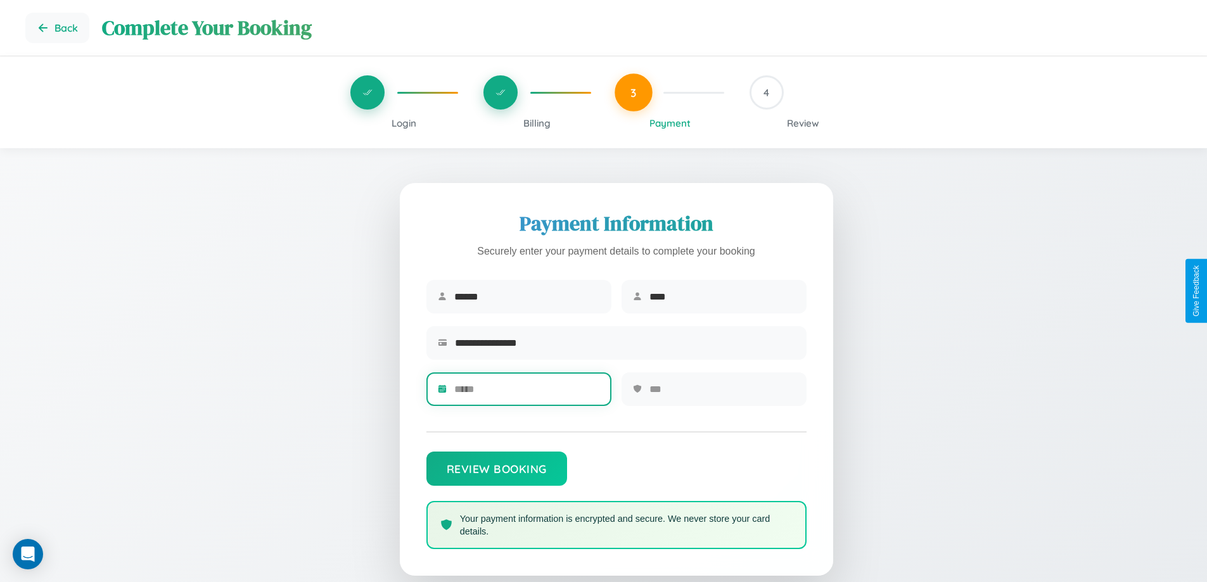
click at [526, 393] on input "text" at bounding box center [527, 389] width 146 height 31
type input "*****"
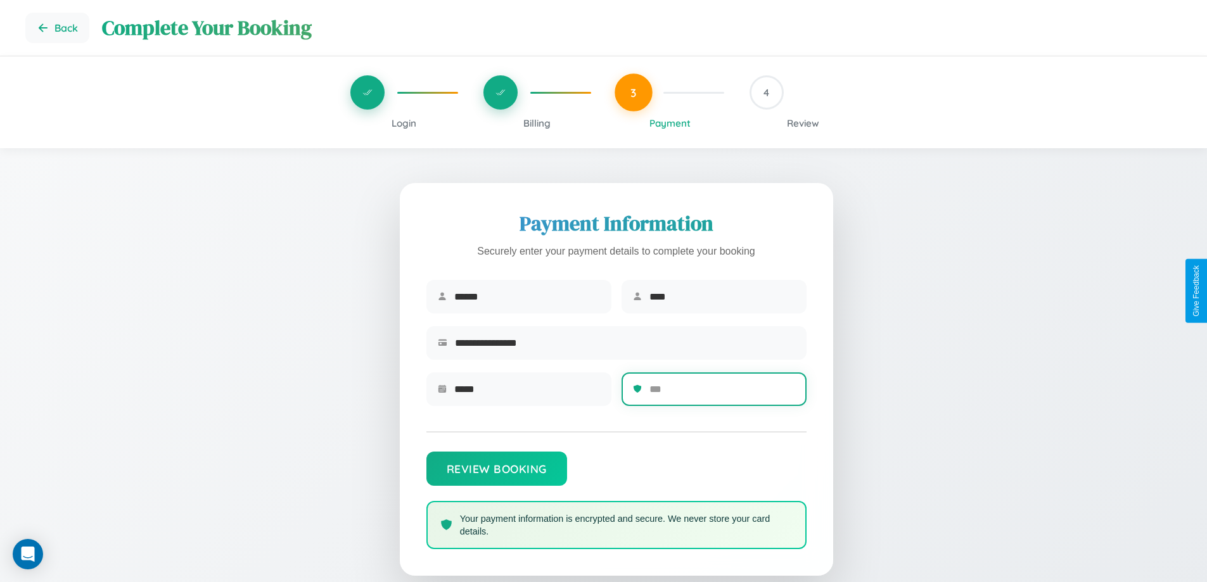
click at [721, 393] on input "text" at bounding box center [722, 389] width 146 height 31
type input "***"
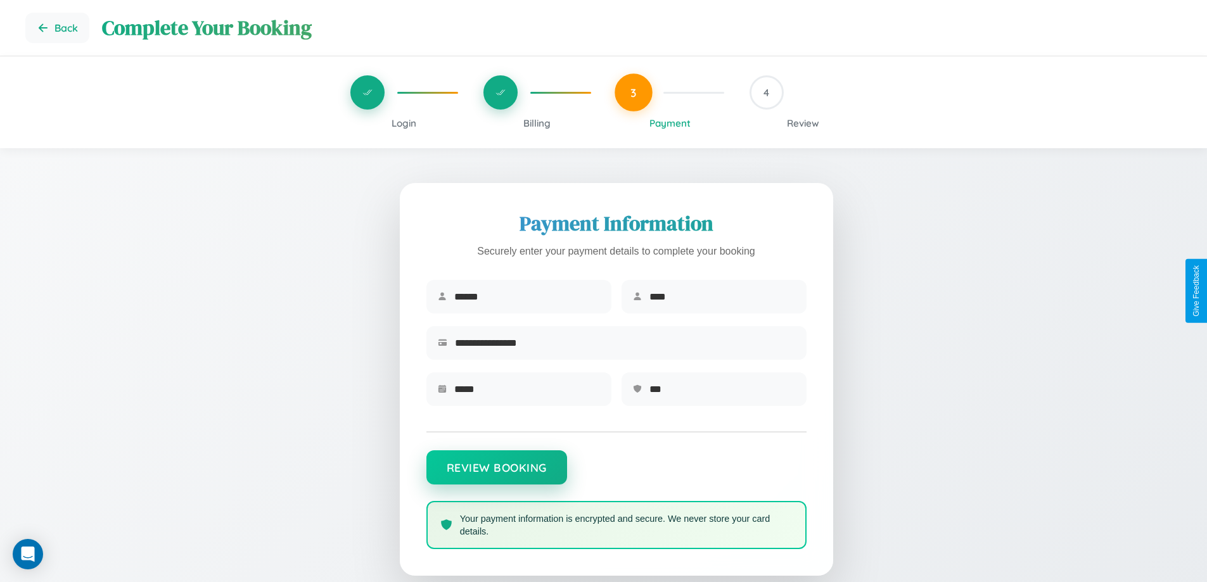
click at [496, 474] on button "Review Booking" at bounding box center [496, 467] width 141 height 34
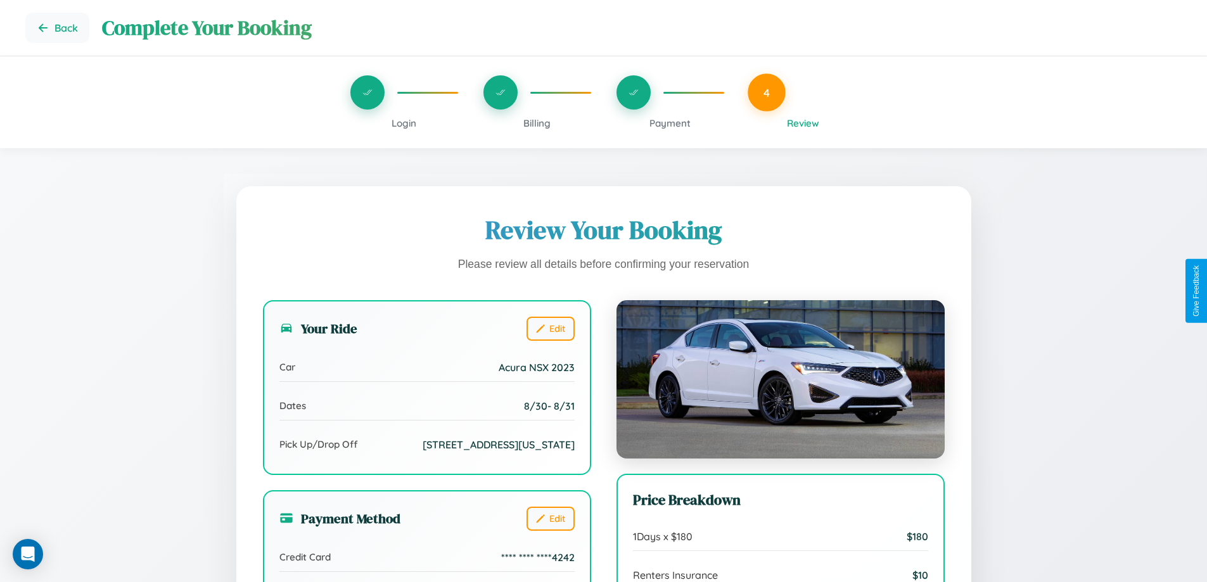
scroll to position [349, 0]
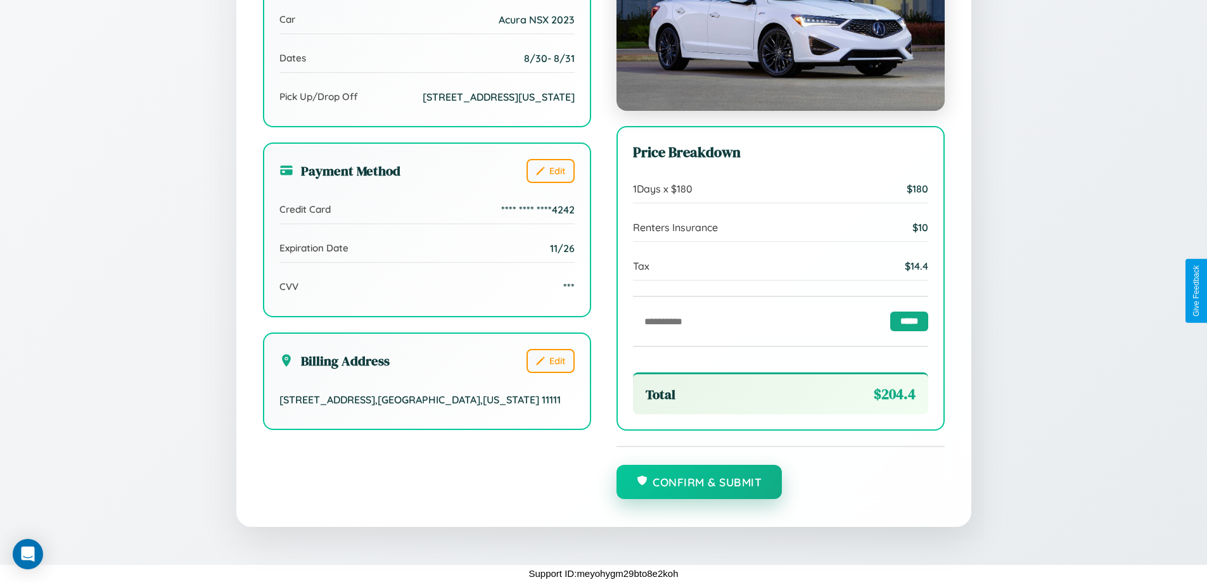
click at [699, 483] on button "Confirm & Submit" at bounding box center [699, 482] width 166 height 34
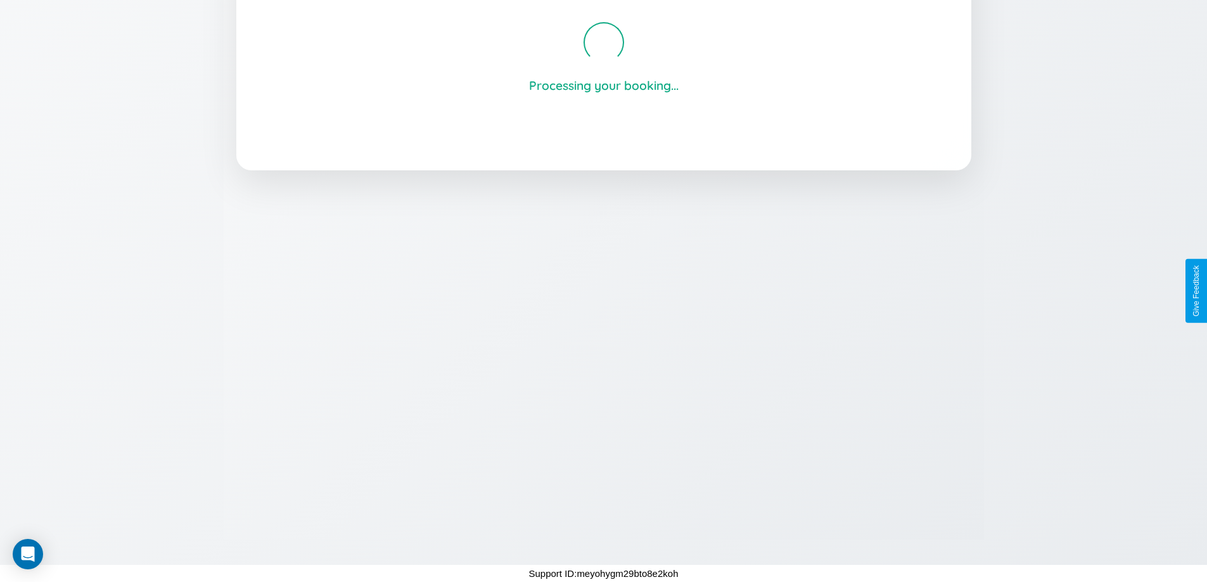
scroll to position [241, 0]
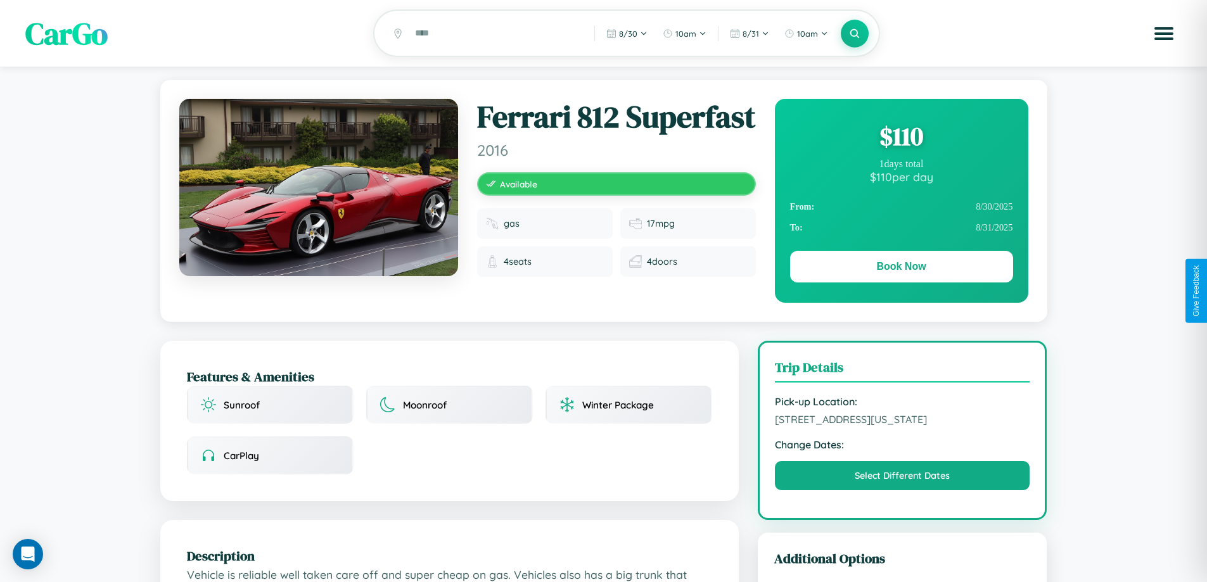
scroll to position [339, 0]
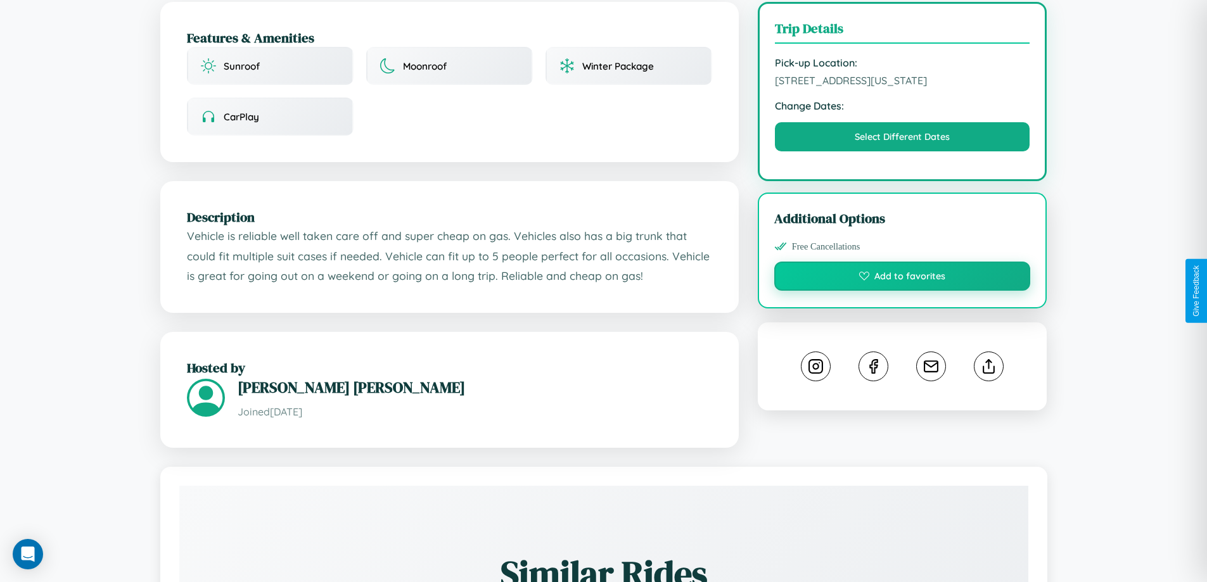
click at [902, 288] on button "Add to favorites" at bounding box center [902, 276] width 257 height 29
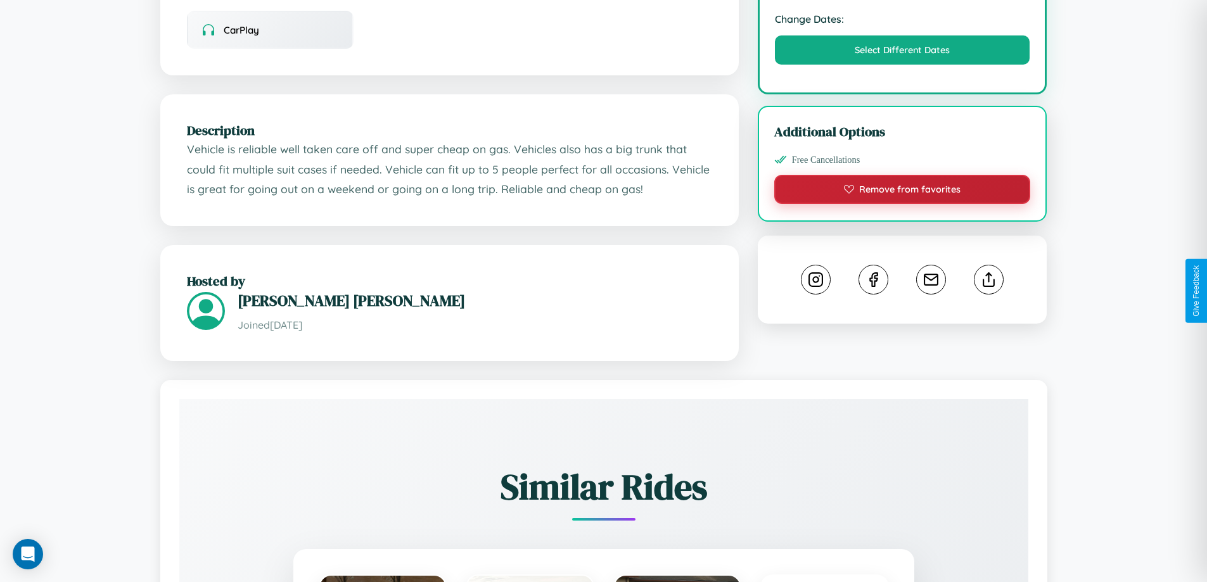
scroll to position [426, 0]
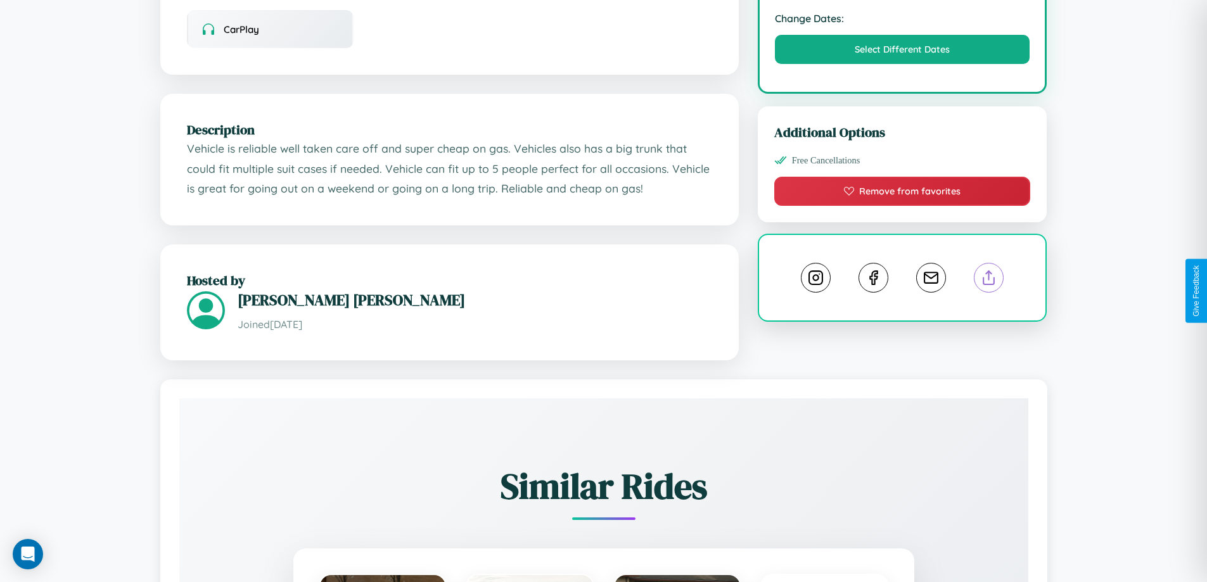
click at [989, 280] on line at bounding box center [989, 275] width 0 height 9
